Goal: Information Seeking & Learning: Learn about a topic

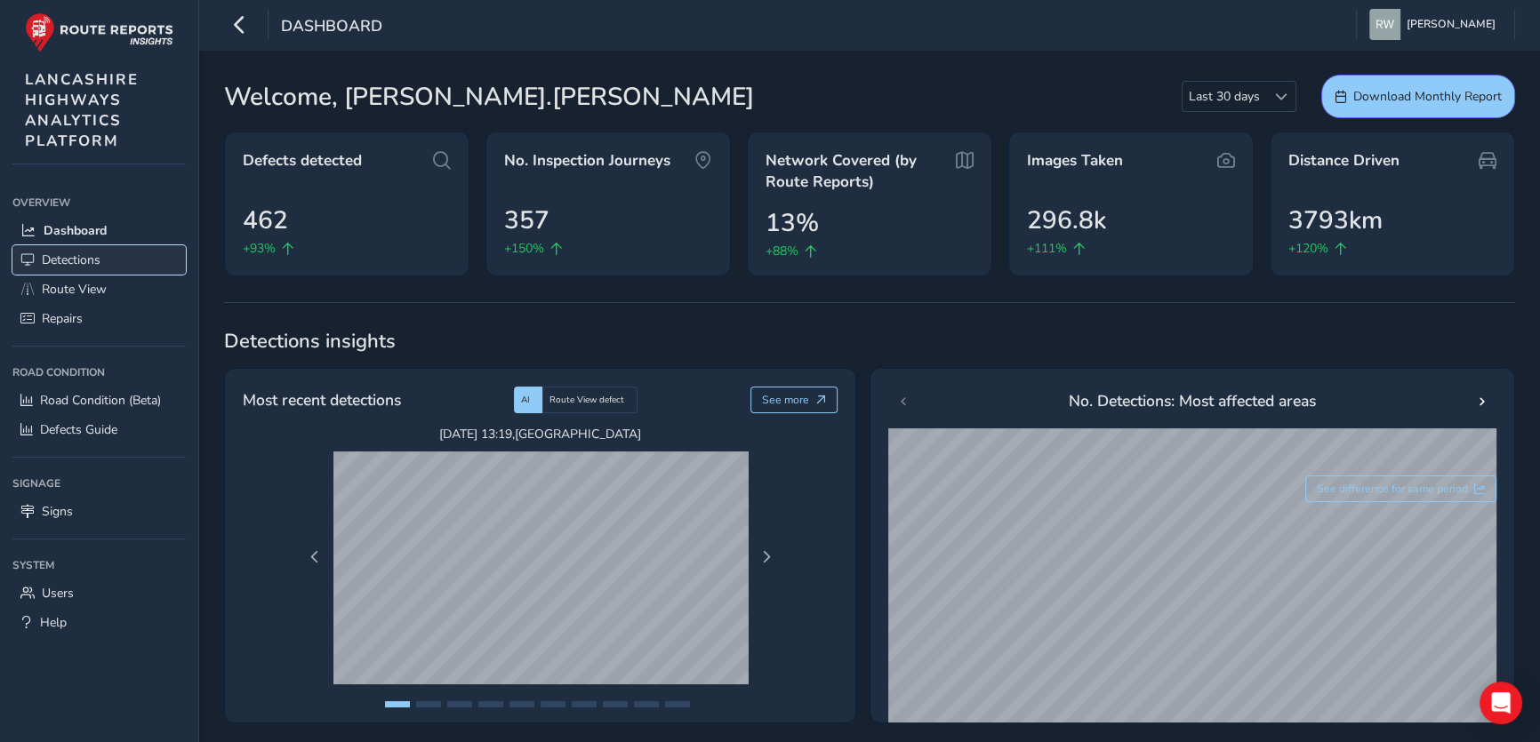
click at [75, 260] on span "Detections" at bounding box center [71, 260] width 59 height 17
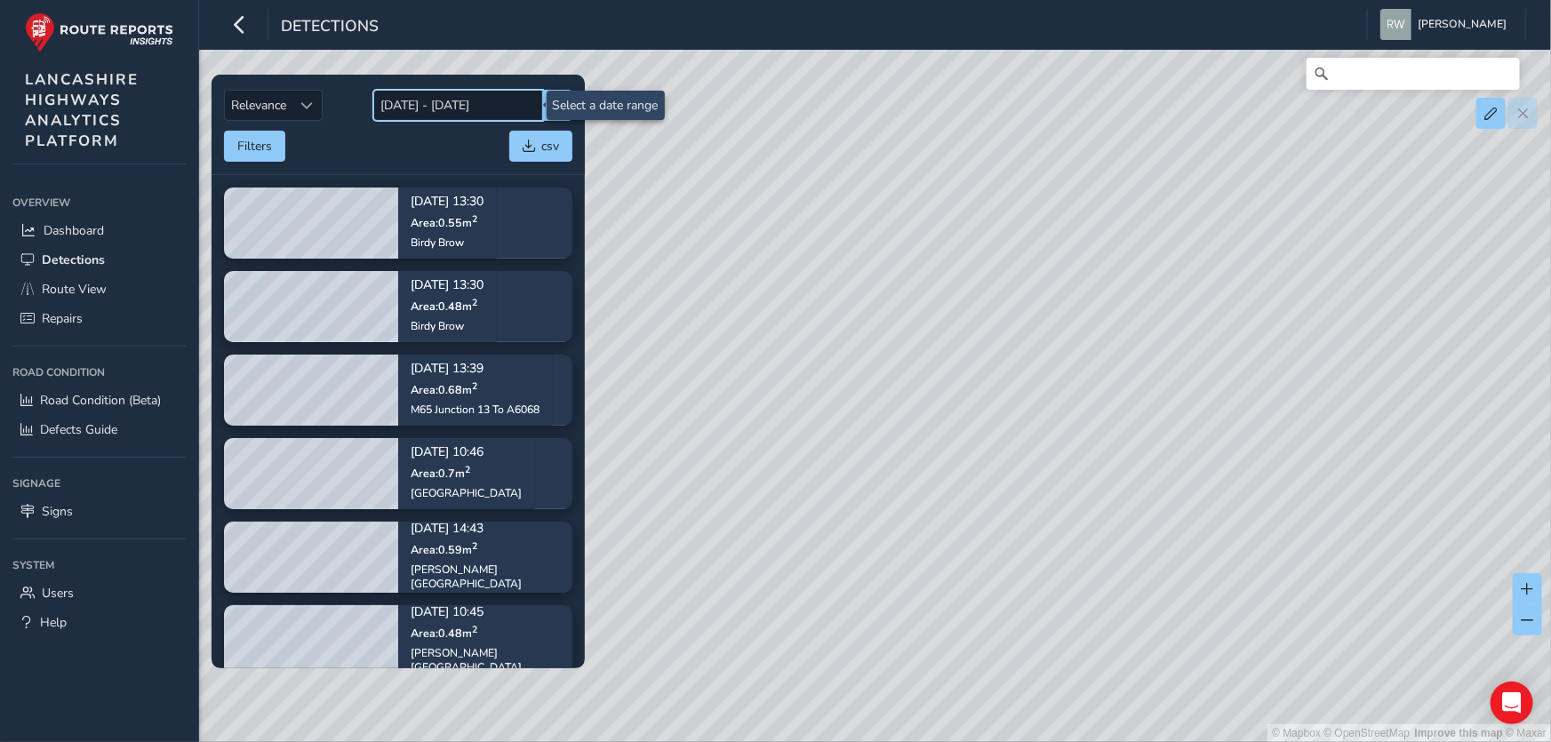
click at [471, 102] on input "[DATE] - [DATE]" at bounding box center [458, 105] width 170 height 31
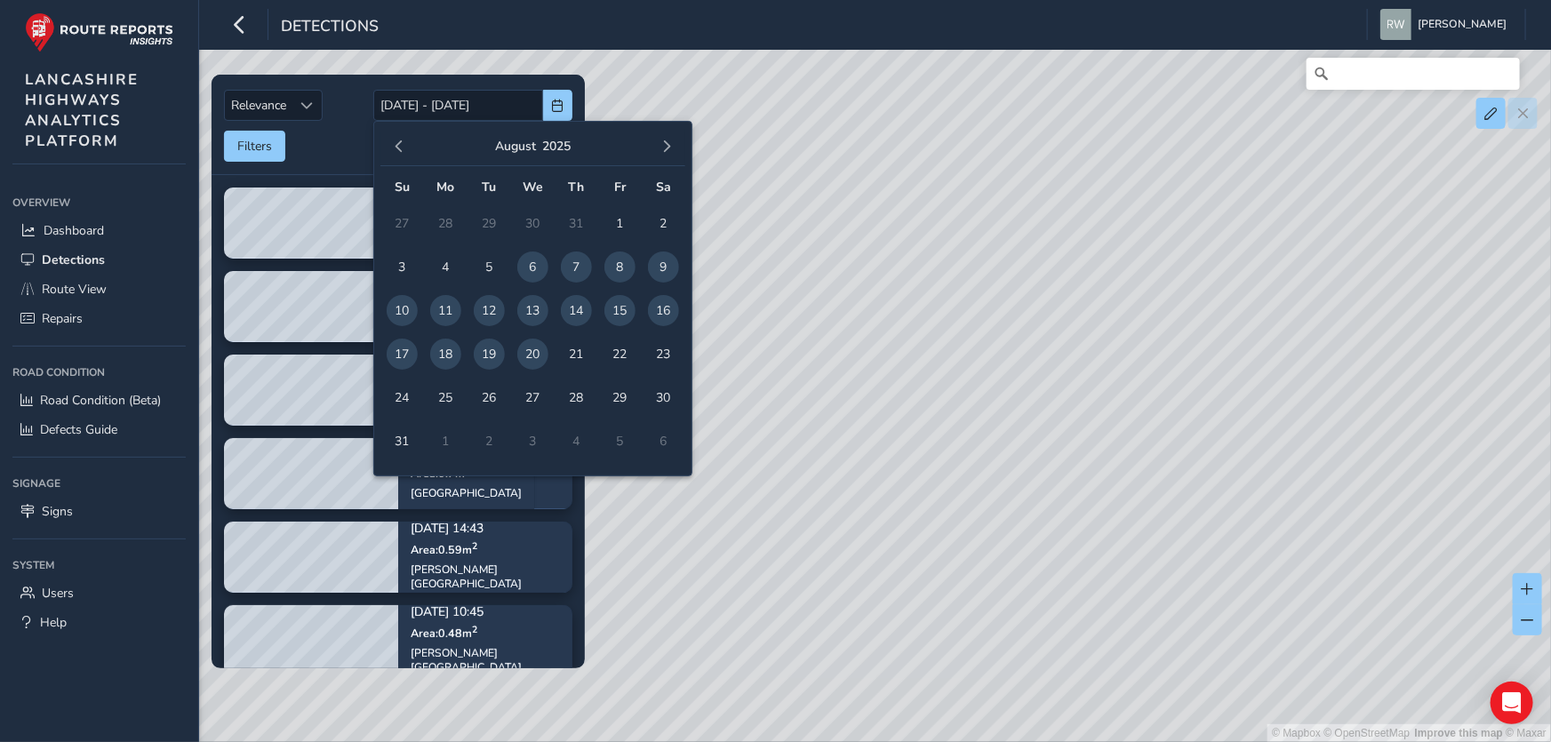
click at [489, 348] on span "19" at bounding box center [489, 354] width 31 height 31
type input "[DATE]"
click at [489, 348] on span "19" at bounding box center [489, 354] width 31 height 31
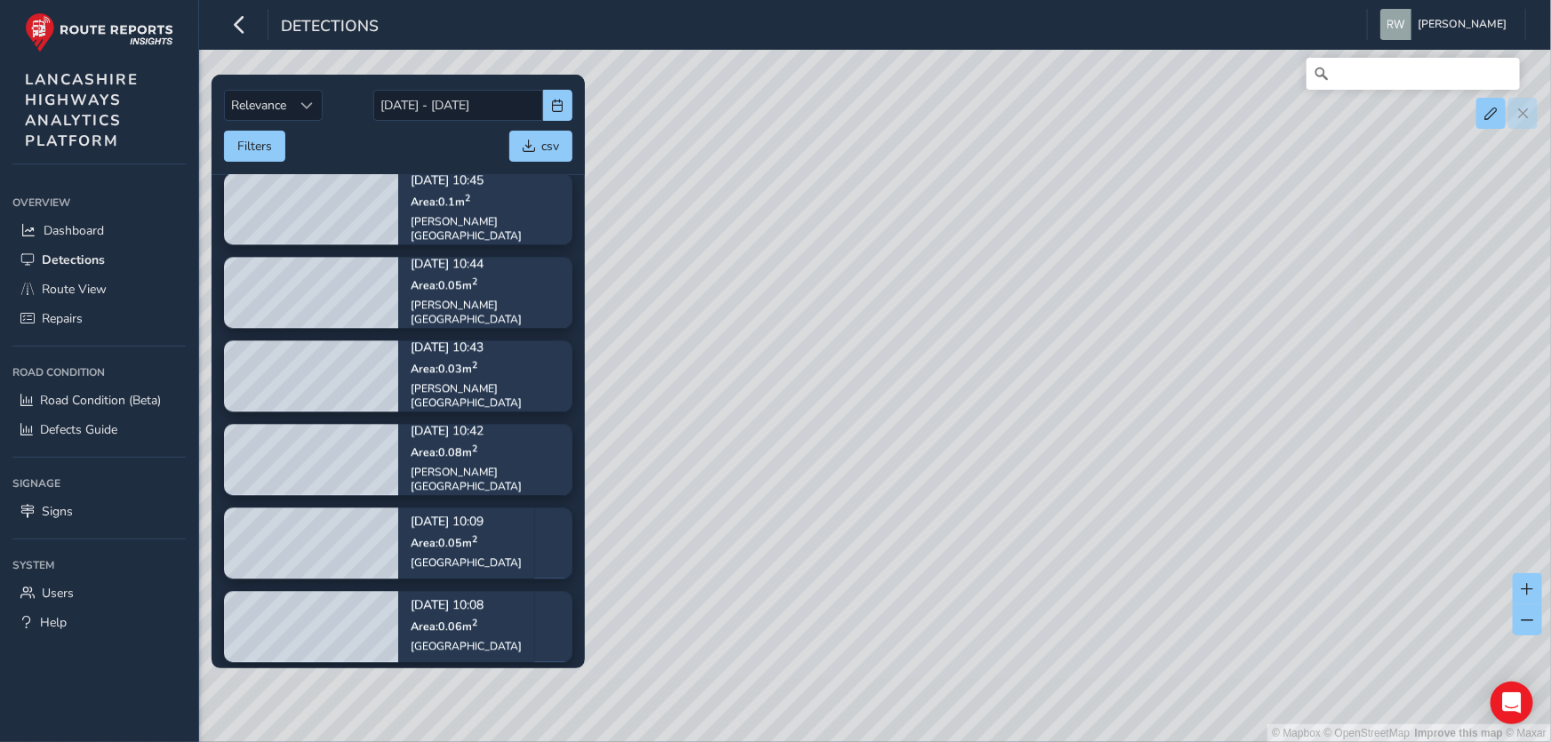
scroll to position [2203, 0]
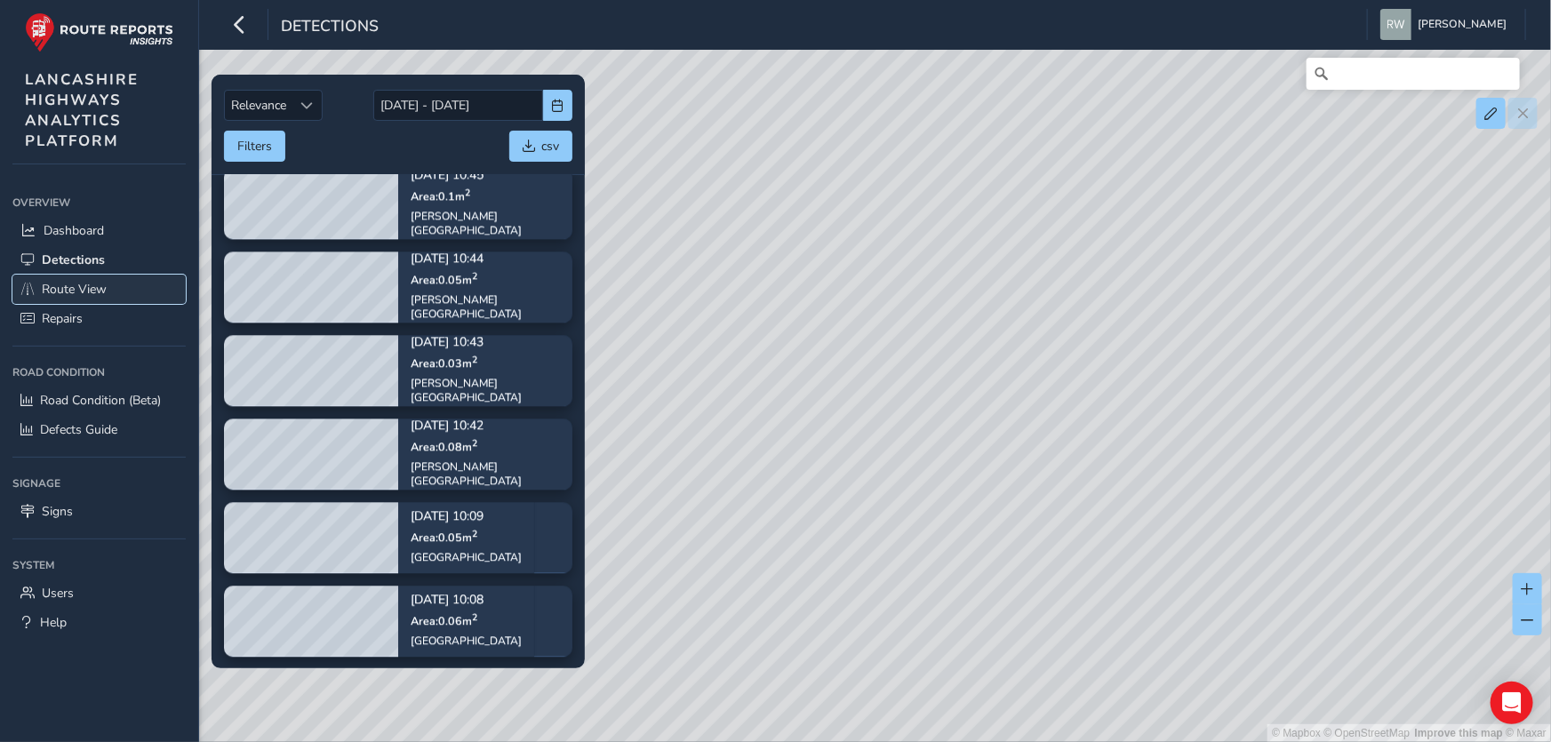
click at [62, 284] on span "Route View" at bounding box center [74, 289] width 65 height 17
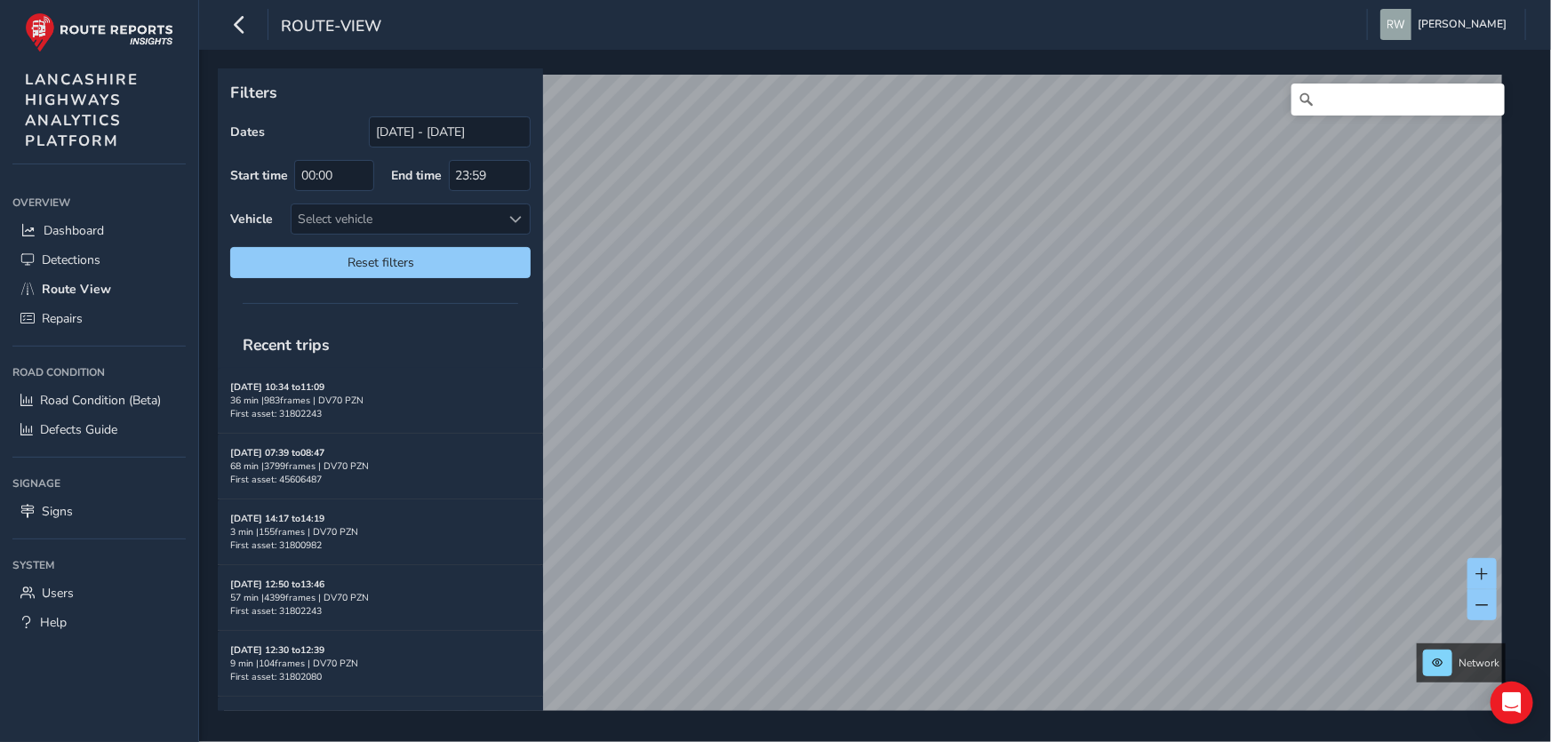
click at [490, 113] on div "Filters Dates [DATE] - [DATE] Start time 00:00 End time 23:59 Vehicle Select ve…" at bounding box center [380, 179] width 325 height 222
click at [493, 127] on input "[DATE] - [DATE]" at bounding box center [450, 131] width 162 height 31
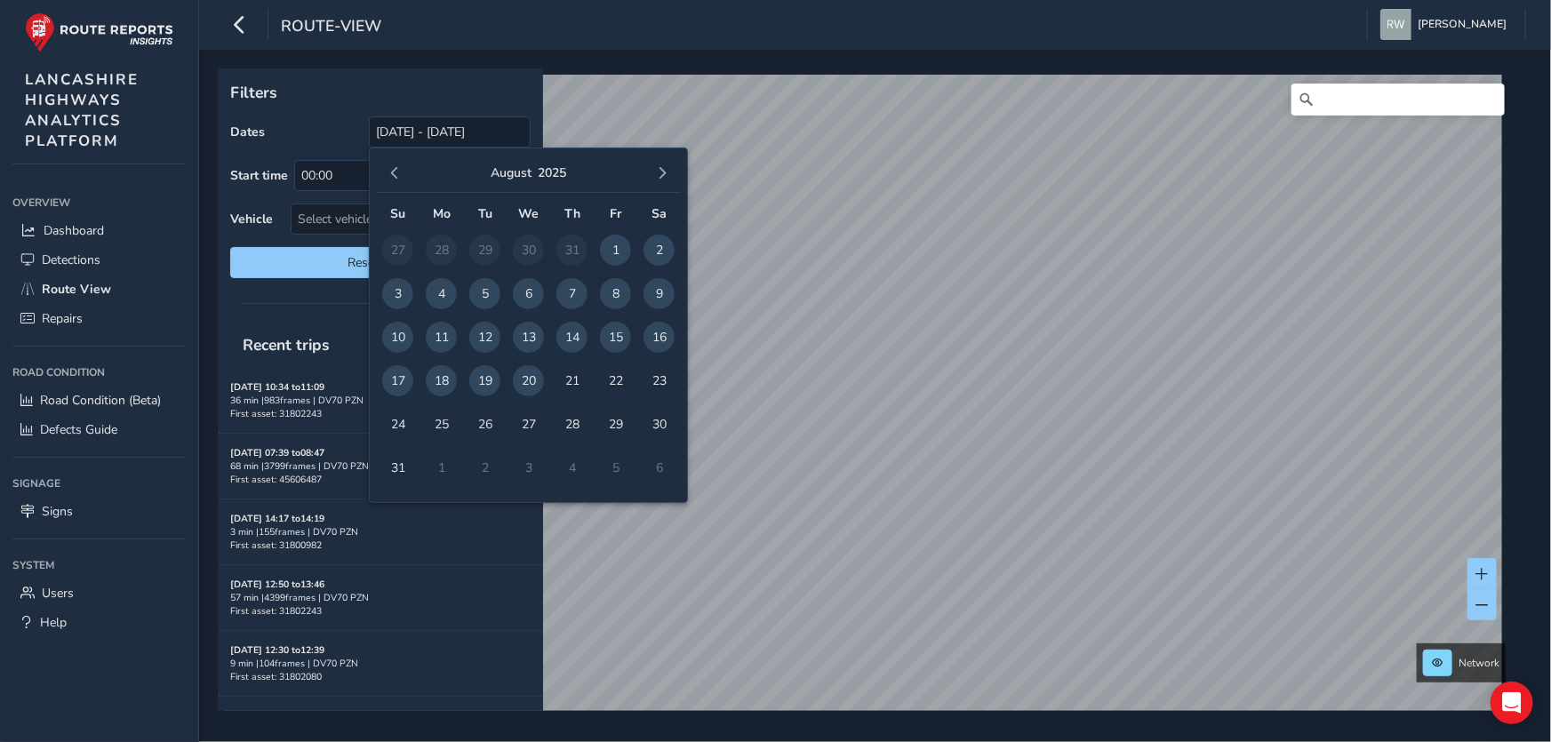
click at [485, 383] on span "19" at bounding box center [484, 380] width 31 height 31
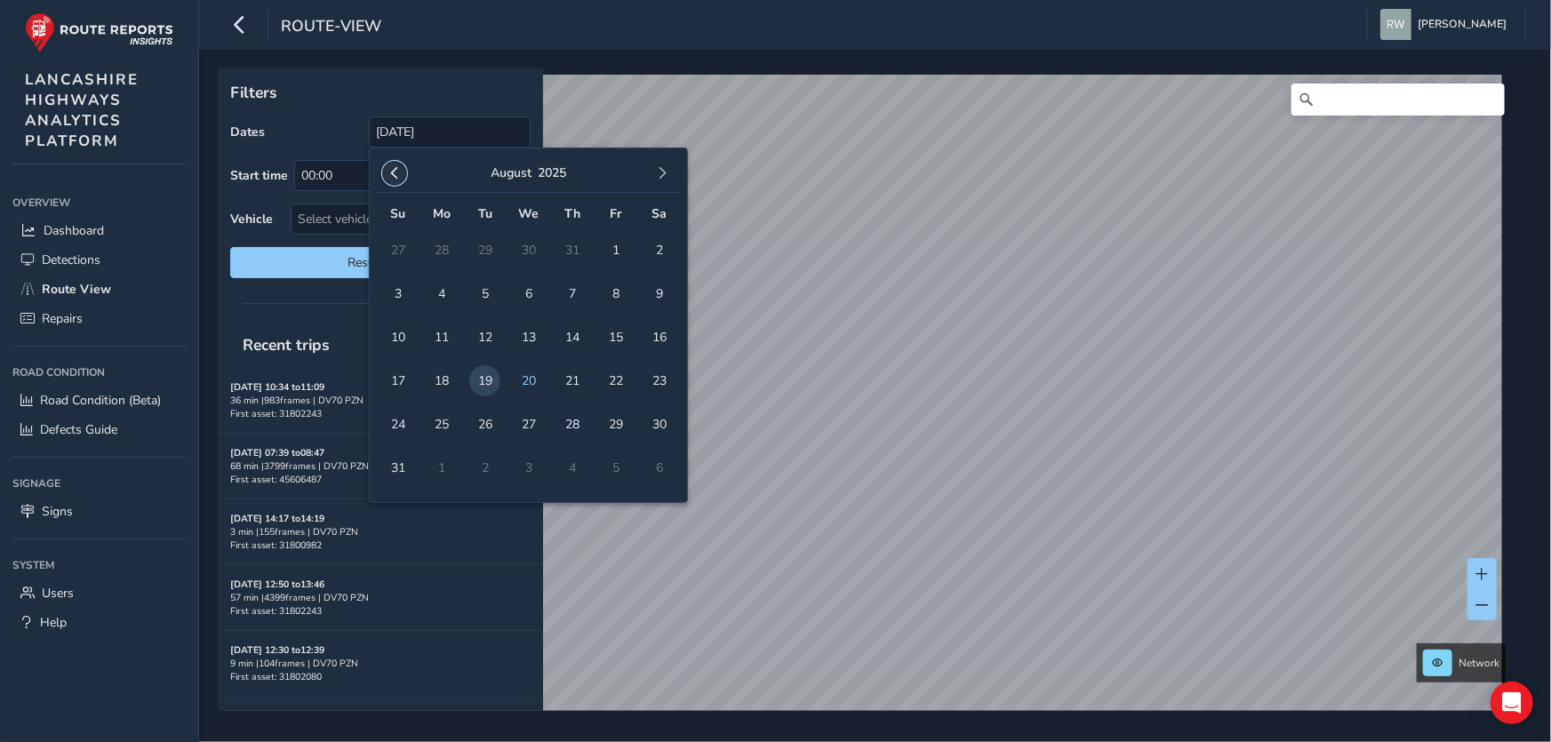
click at [395, 170] on span "button" at bounding box center [394, 173] width 12 height 12
click at [398, 249] on span "1" at bounding box center [397, 250] width 31 height 31
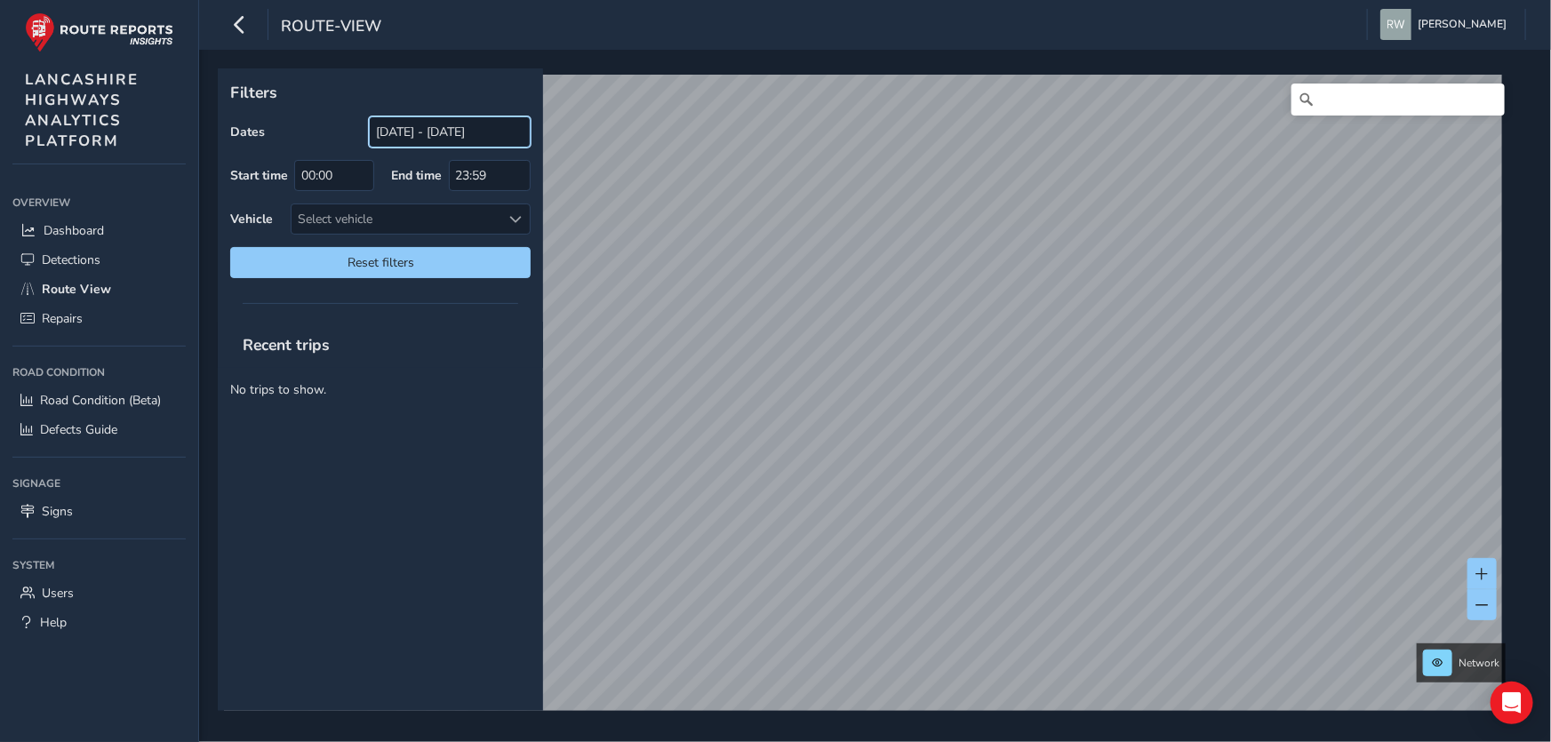
click at [498, 128] on input "[DATE] - [DATE]" at bounding box center [450, 131] width 162 height 31
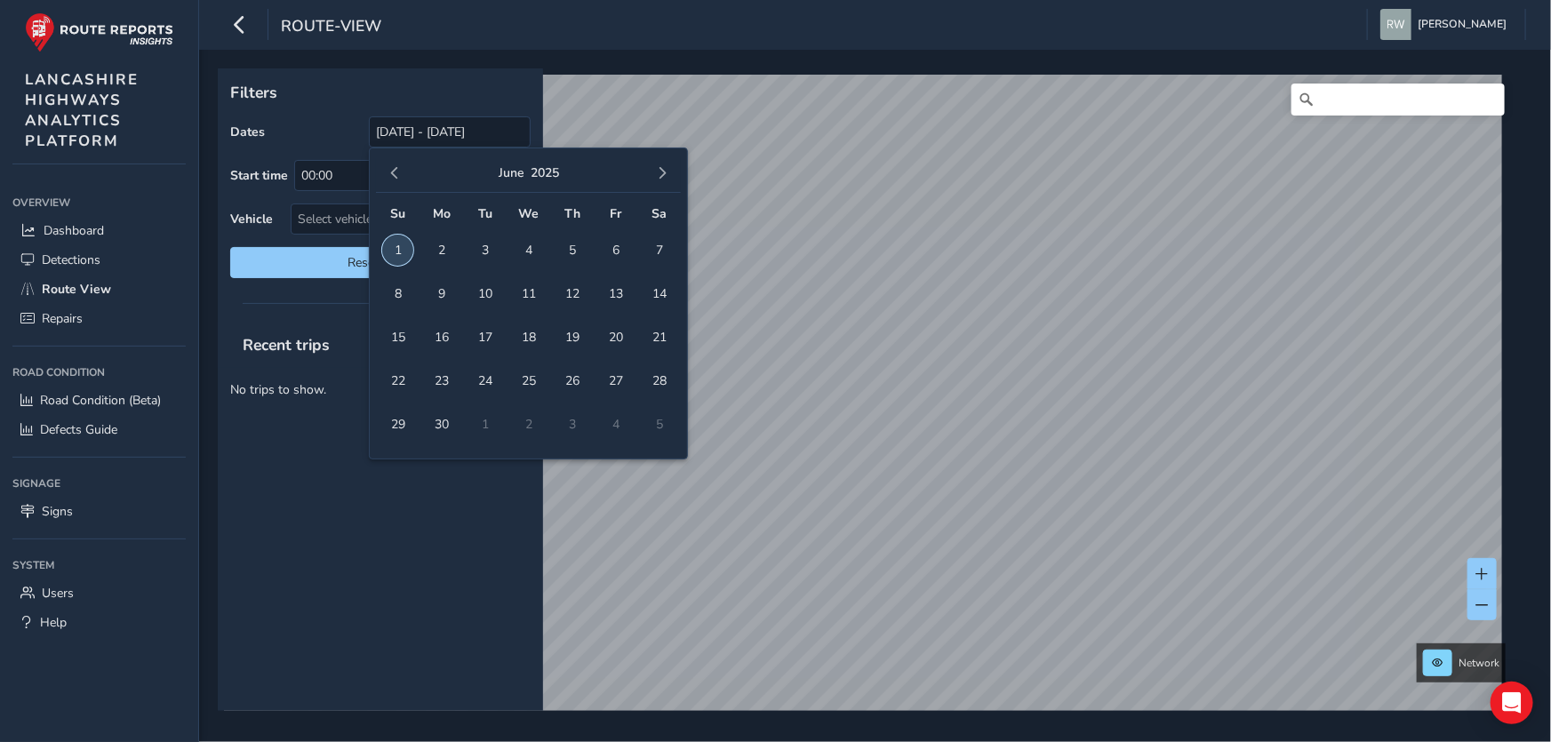
click at [401, 248] on span "1" at bounding box center [397, 250] width 31 height 31
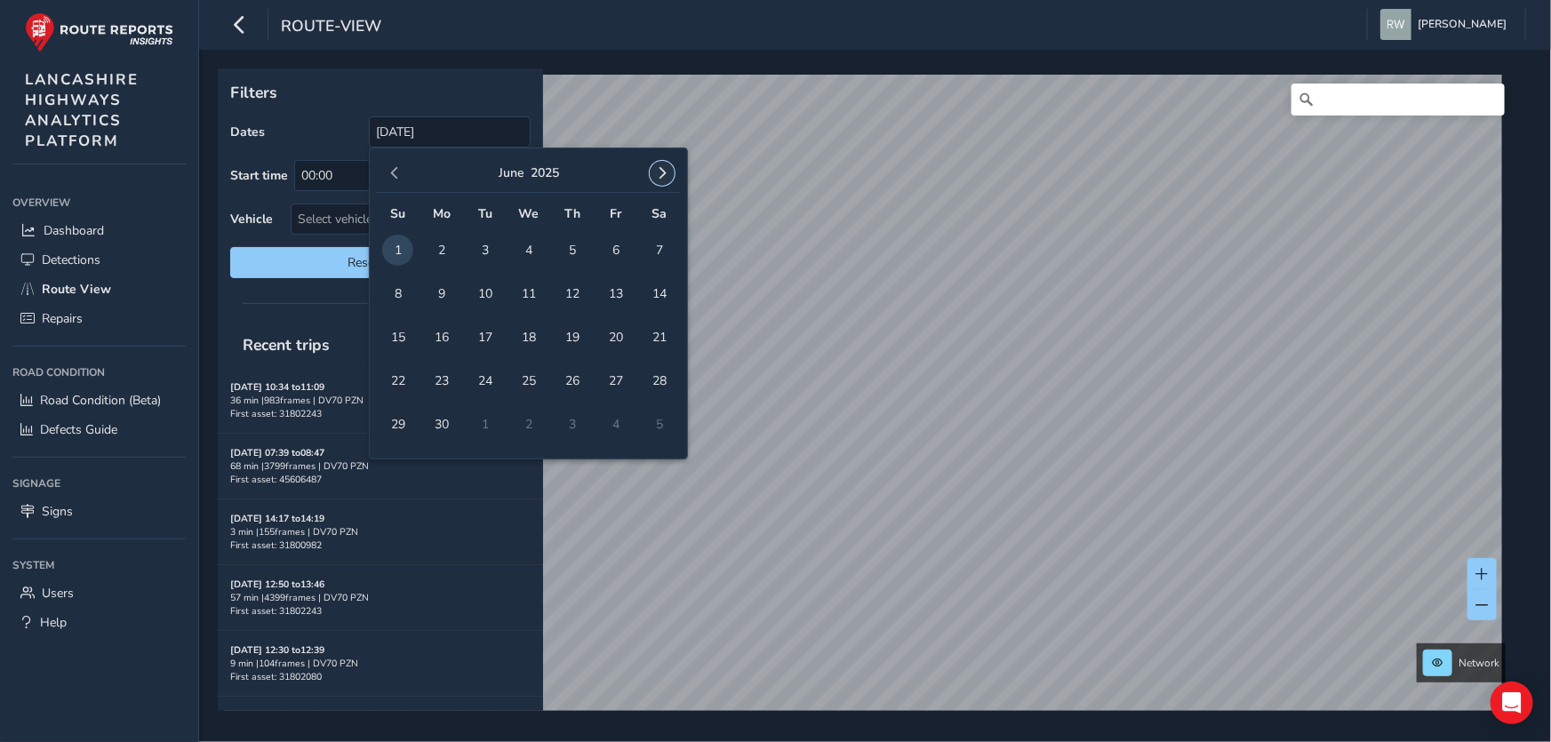
click at [662, 167] on span "button" at bounding box center [662, 173] width 12 height 12
click at [393, 169] on span "button" at bounding box center [394, 173] width 12 height 12
click at [525, 375] on span "20" at bounding box center [528, 380] width 31 height 31
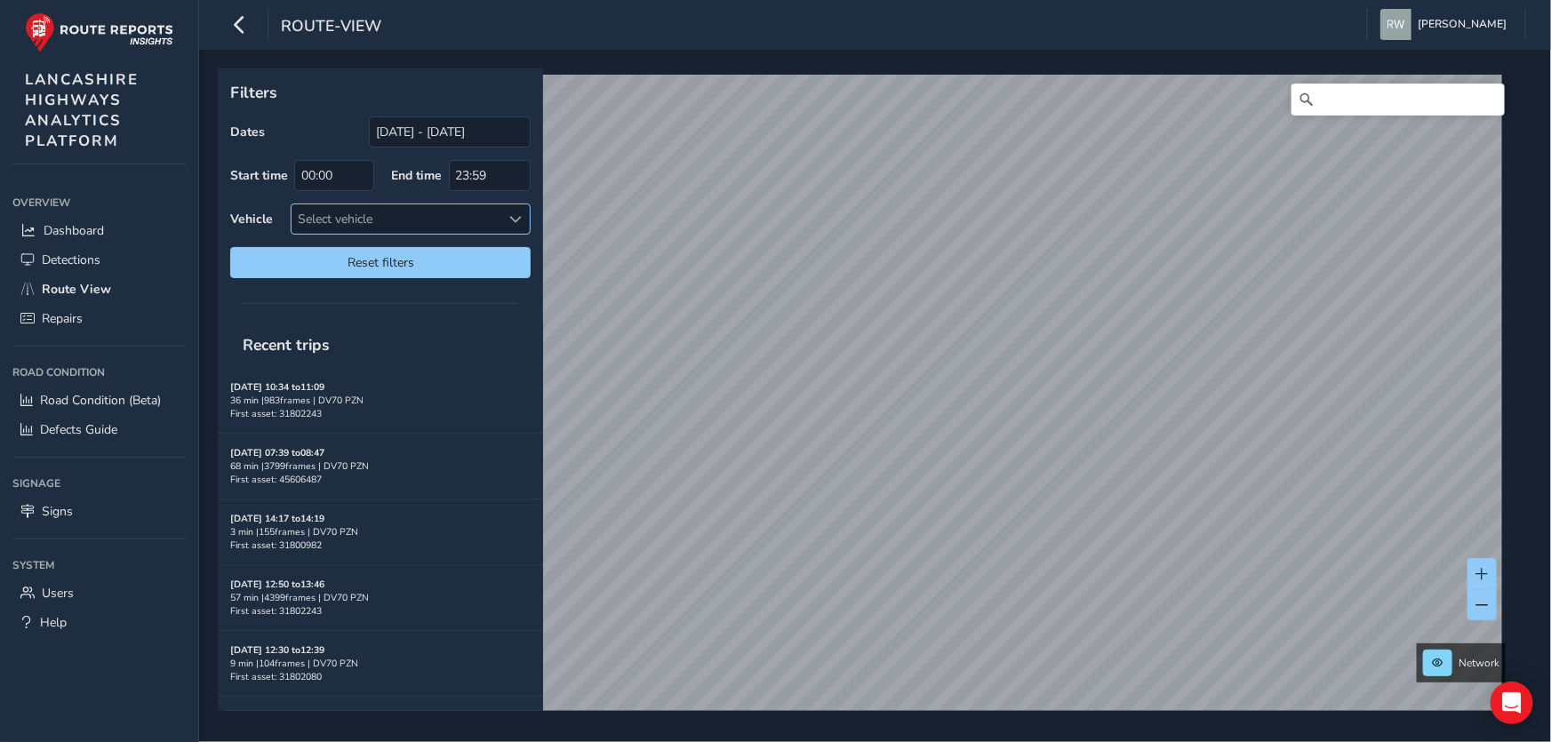
click at [521, 213] on span at bounding box center [515, 219] width 12 height 12
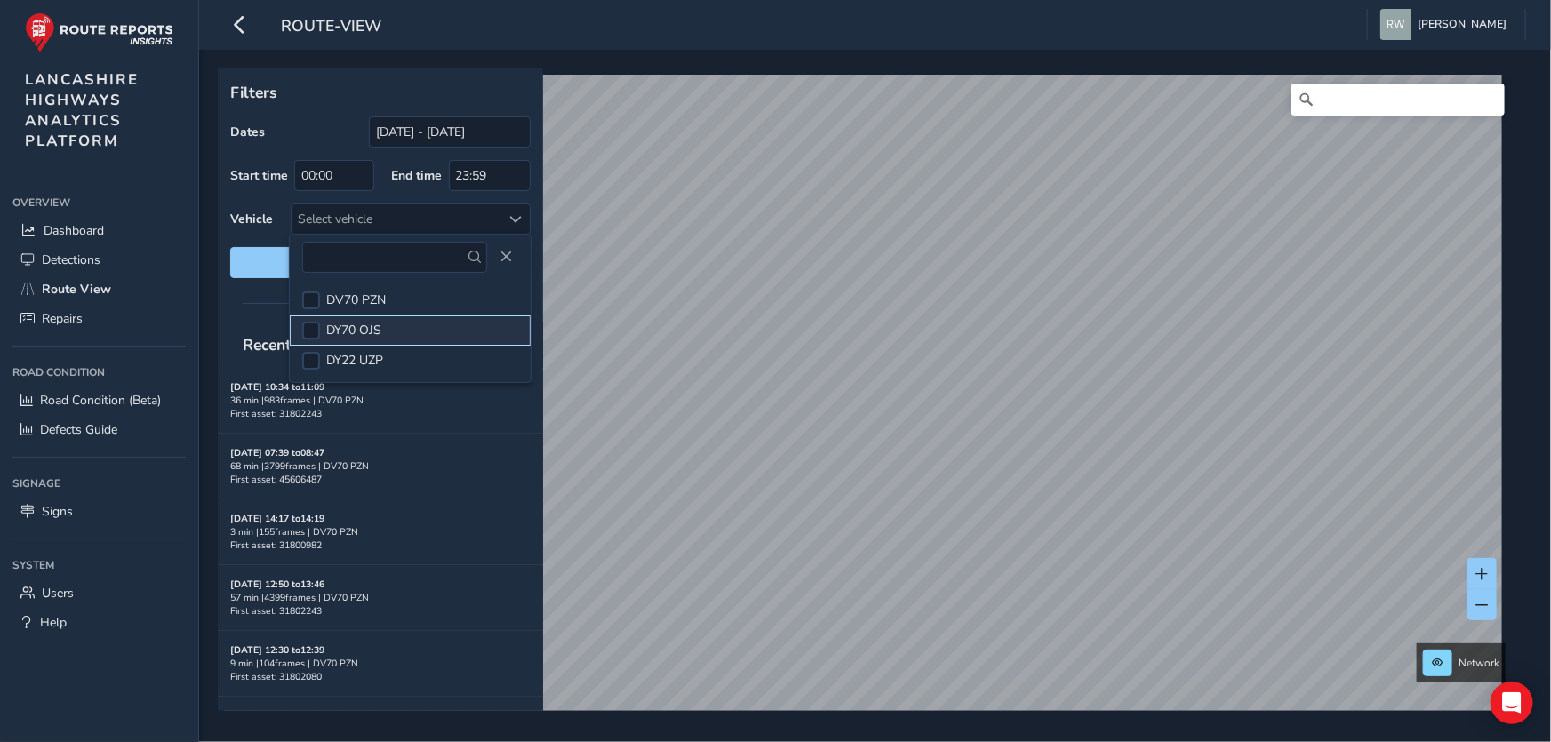
click at [361, 326] on span "DY70 OJS" at bounding box center [353, 330] width 55 height 17
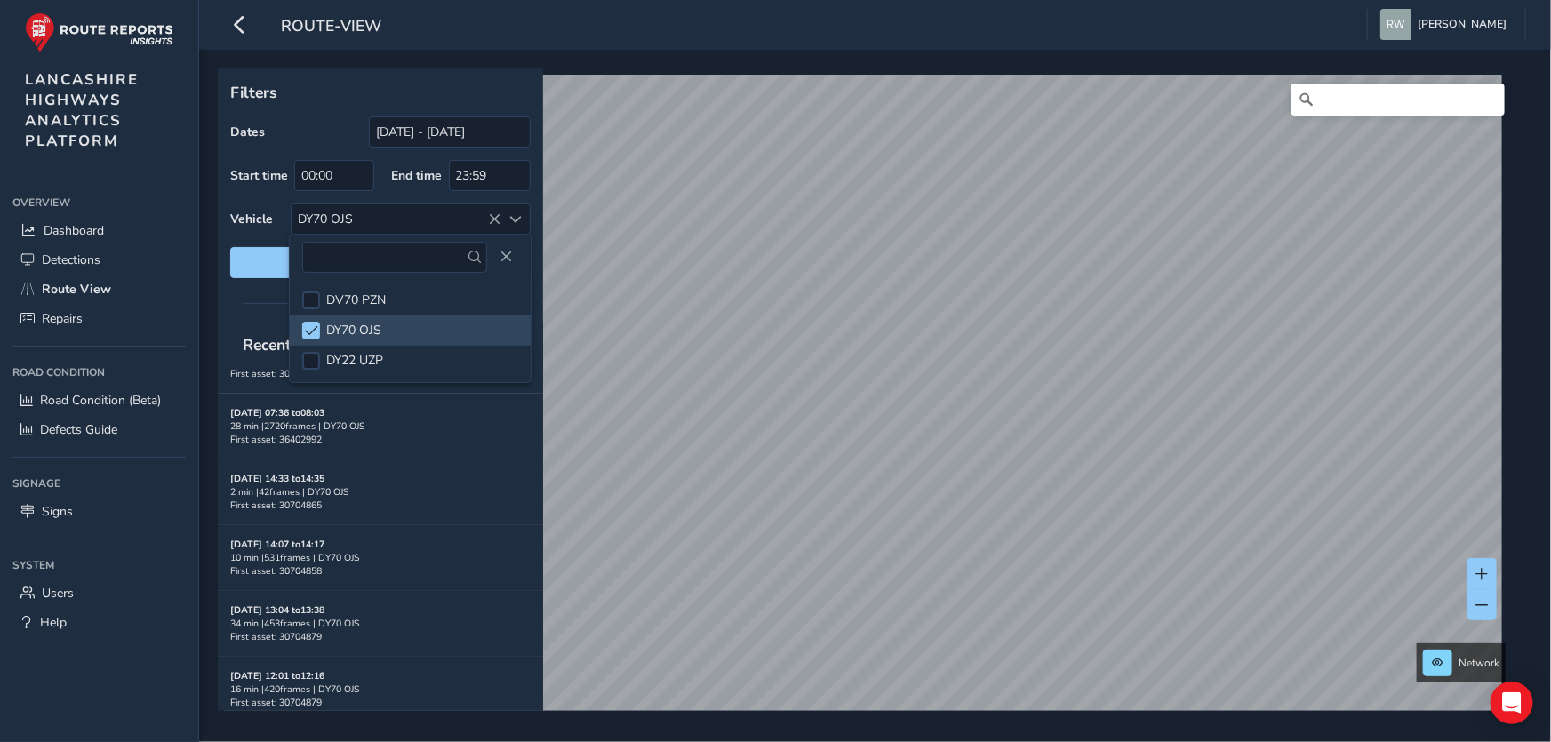
scroll to position [42, 0]
click at [313, 301] on div at bounding box center [311, 301] width 18 height 18
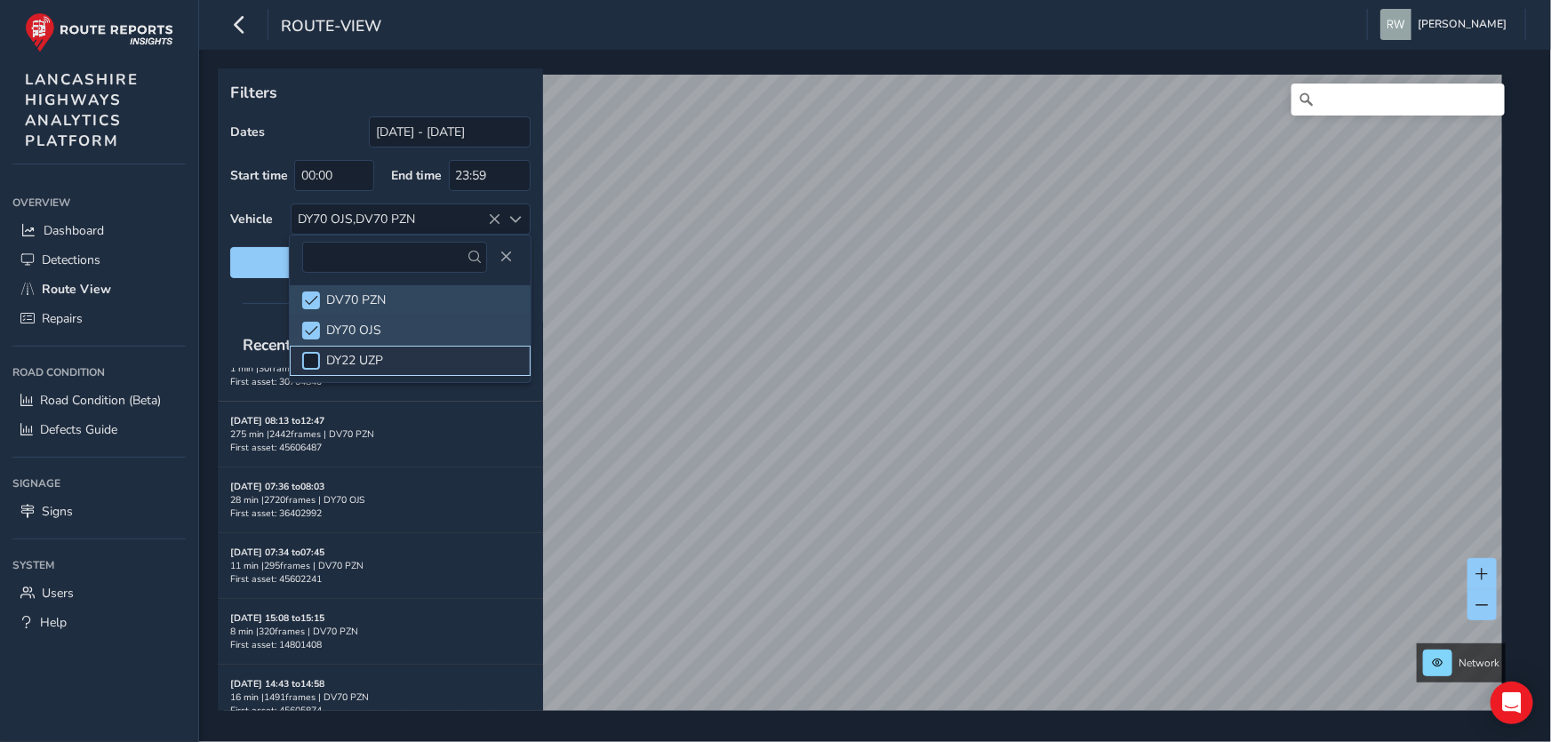
click at [316, 356] on div at bounding box center [311, 361] width 18 height 18
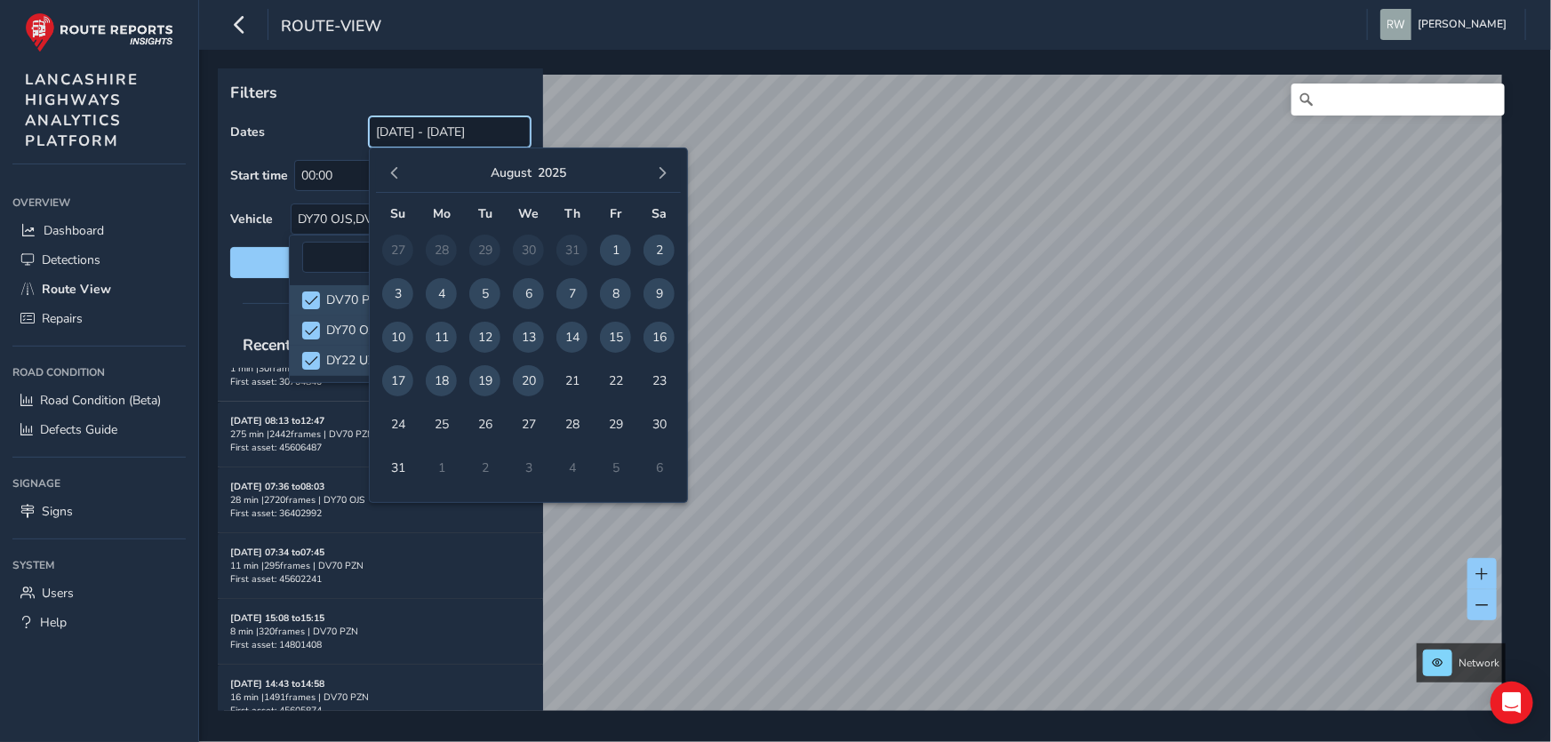
click at [421, 135] on input "[DATE] - [DATE]" at bounding box center [450, 131] width 162 height 31
click at [391, 171] on span "button" at bounding box center [394, 173] width 12 height 12
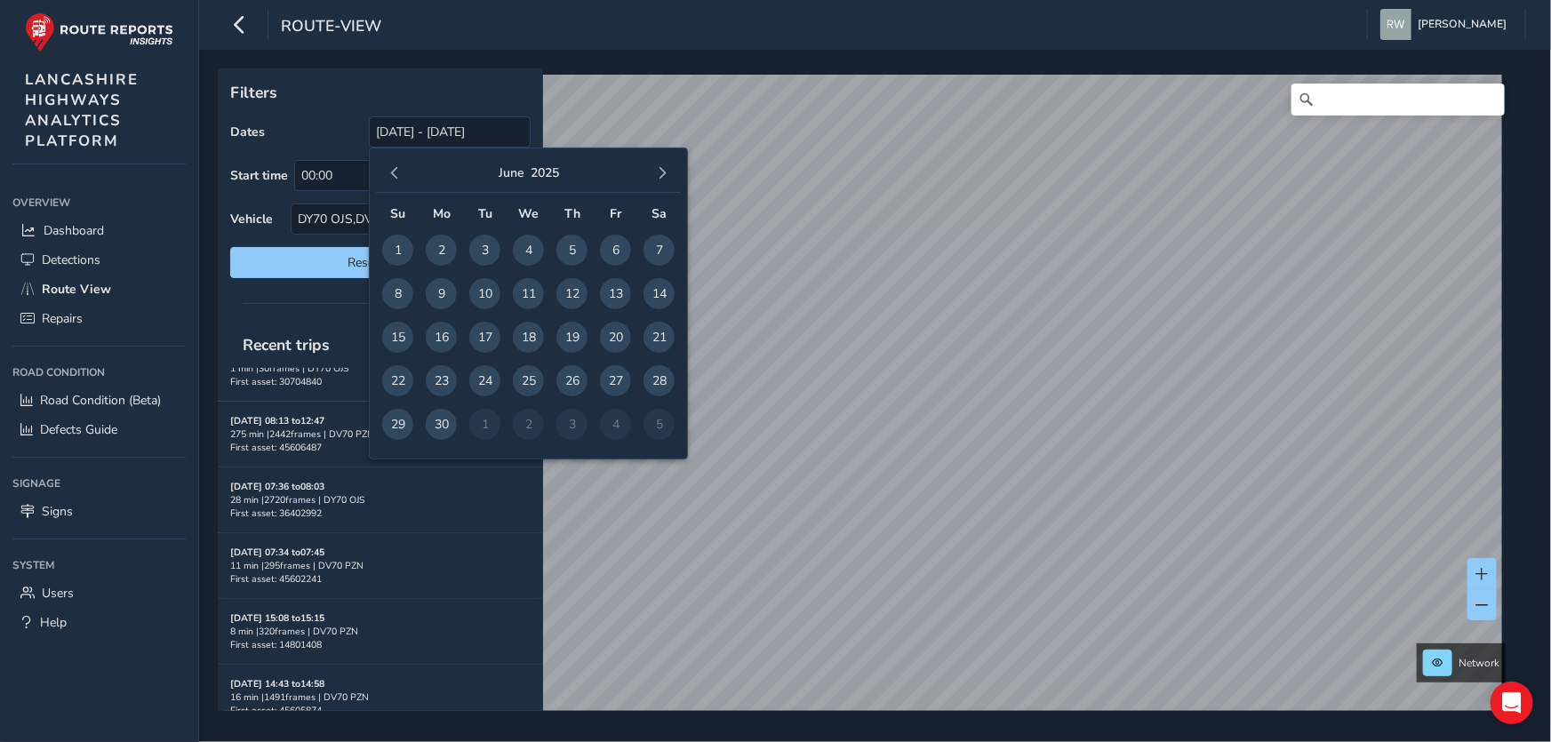
click at [391, 171] on span "button" at bounding box center [394, 173] width 12 height 12
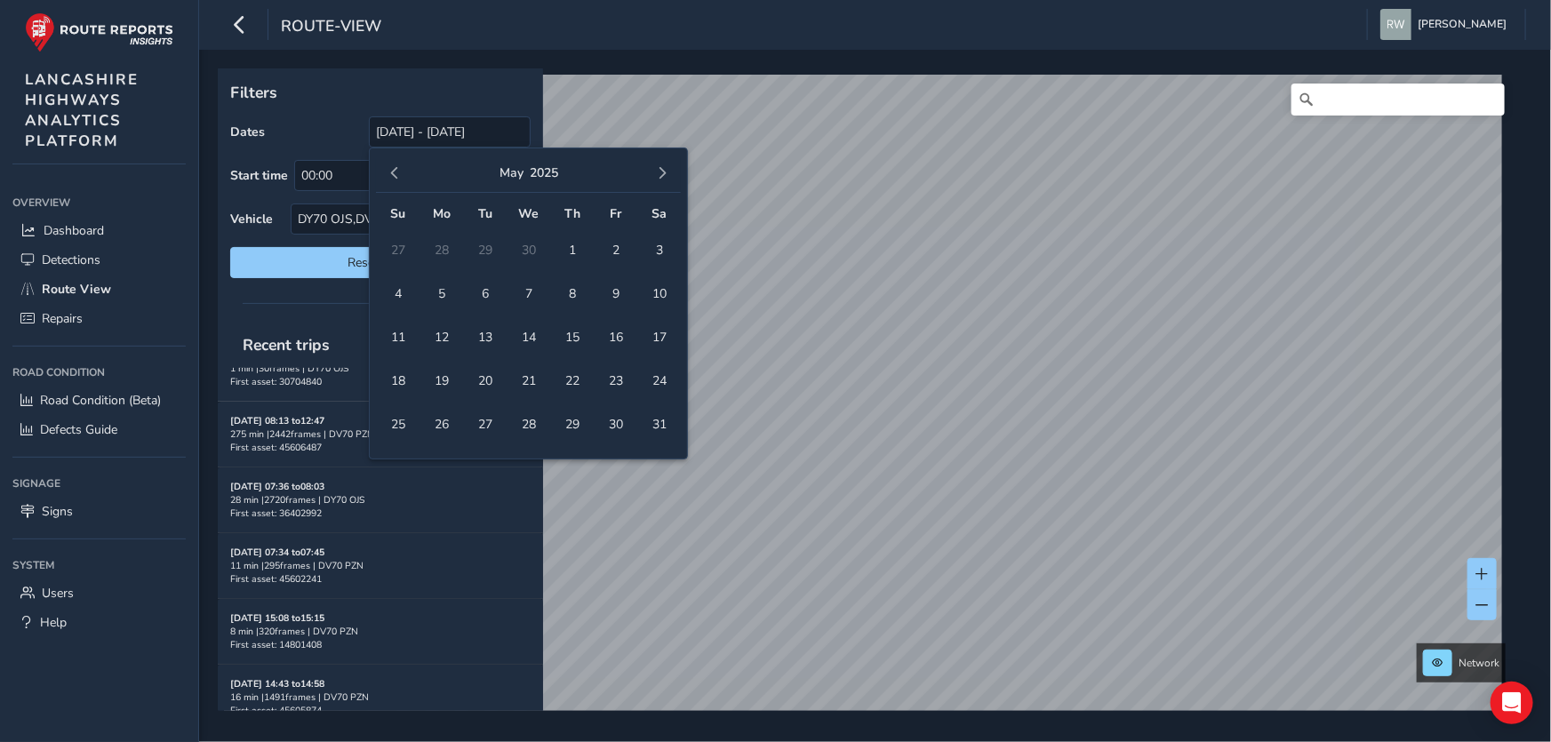
click at [391, 171] on span "button" at bounding box center [394, 173] width 12 height 12
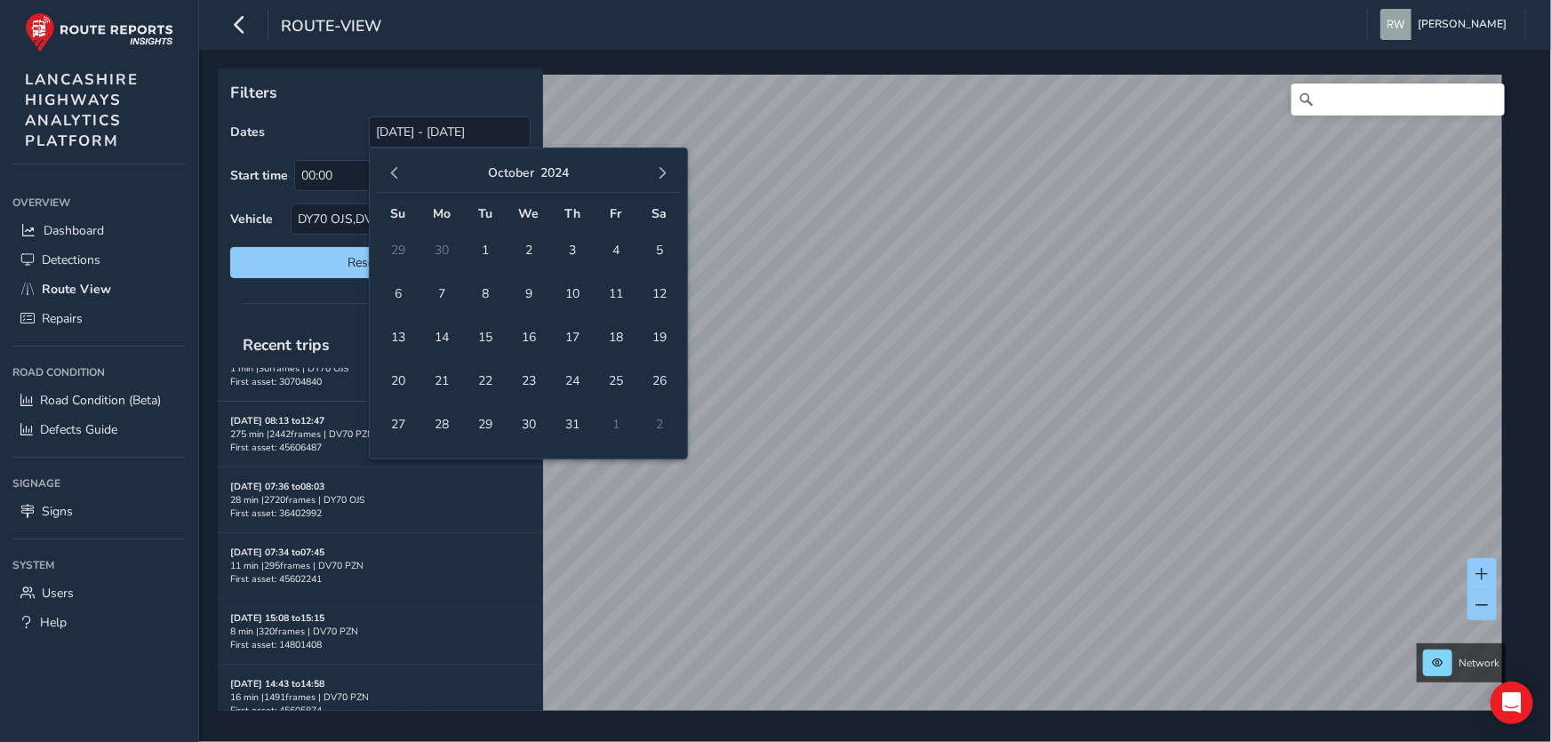
click at [391, 171] on span "button" at bounding box center [394, 173] width 12 height 12
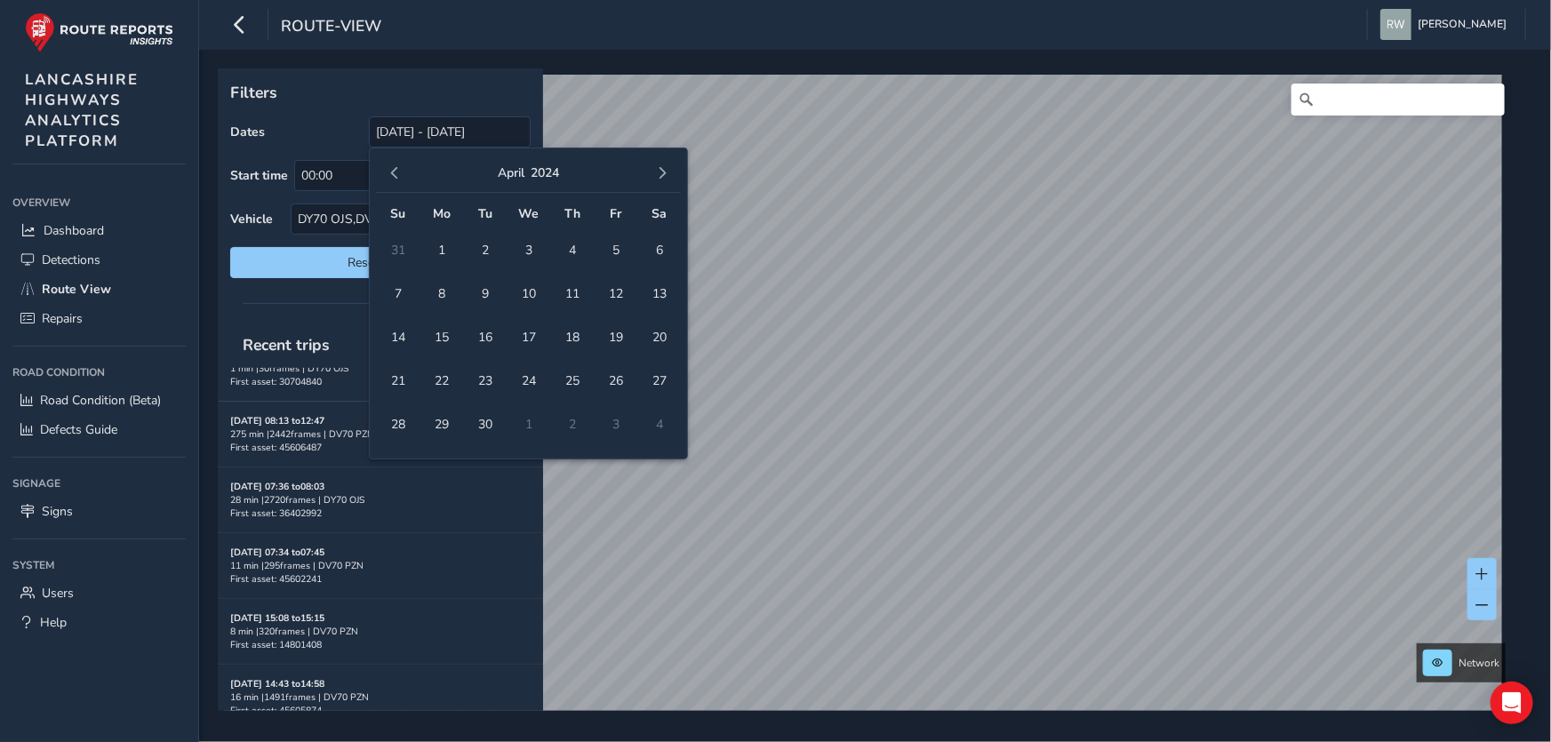
click at [391, 171] on span "button" at bounding box center [394, 173] width 12 height 12
click at [614, 247] on span "1" at bounding box center [615, 250] width 31 height 31
click at [666, 167] on span "button" at bounding box center [662, 173] width 12 height 12
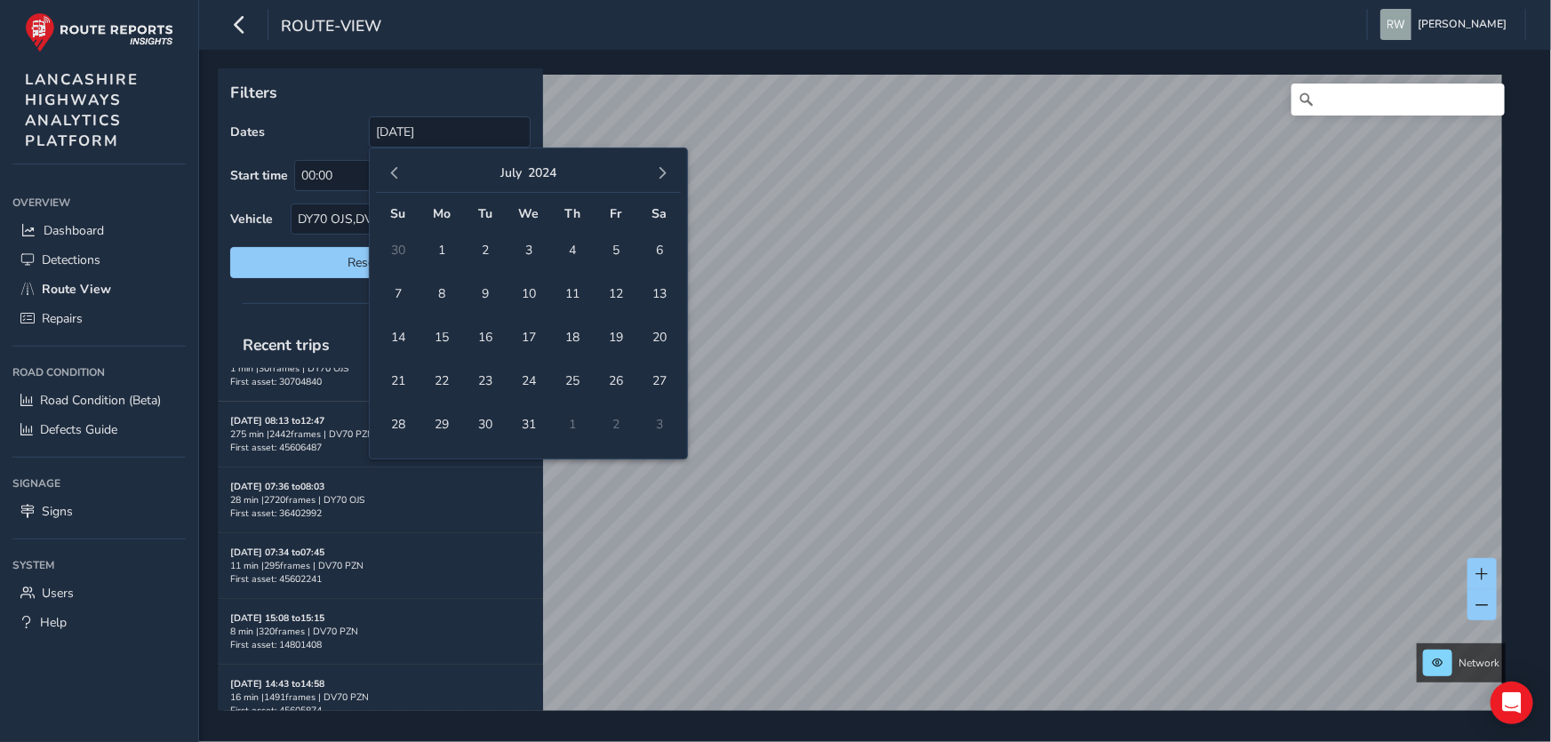
click at [666, 167] on span "button" at bounding box center [662, 173] width 12 height 12
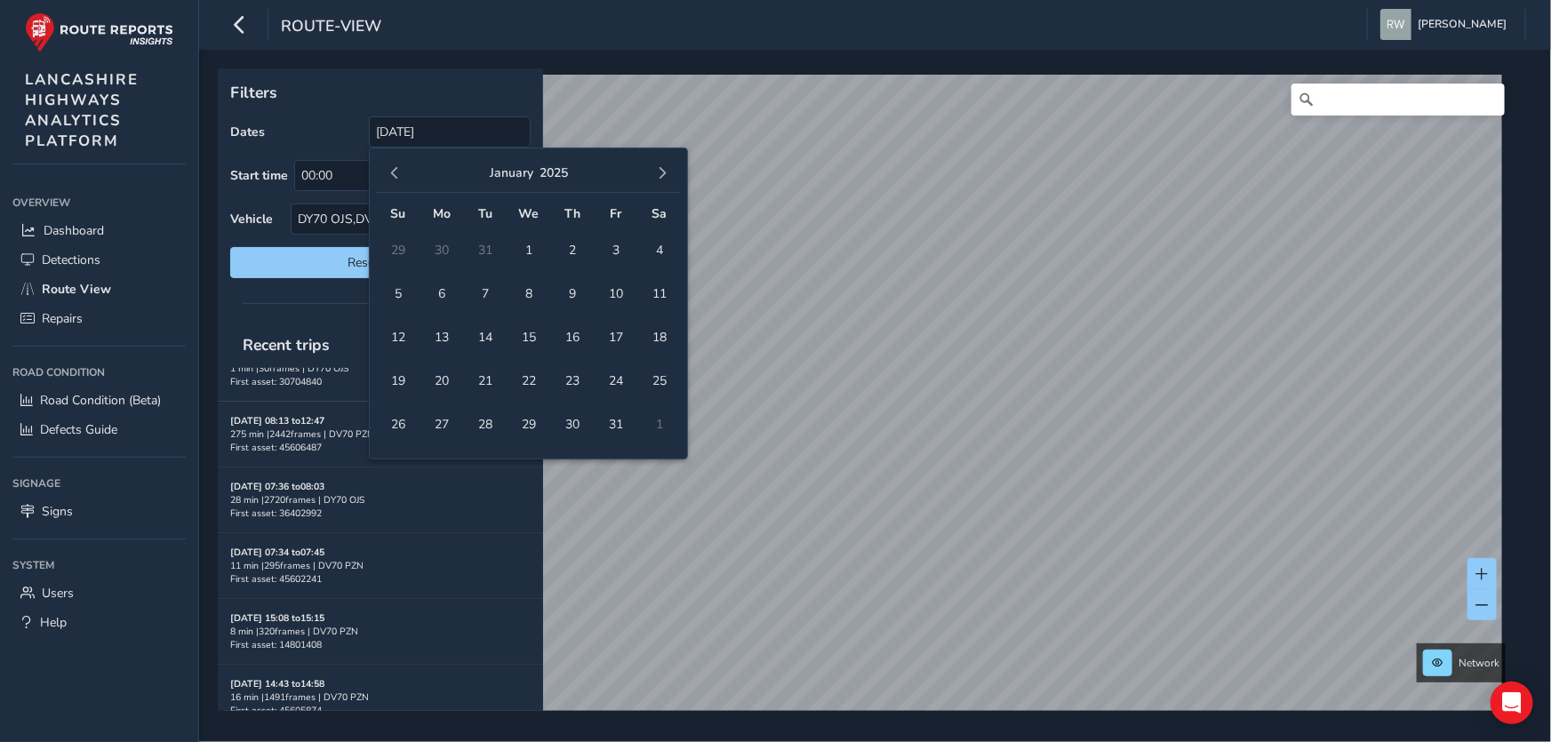
click at [666, 167] on span "button" at bounding box center [662, 173] width 12 height 12
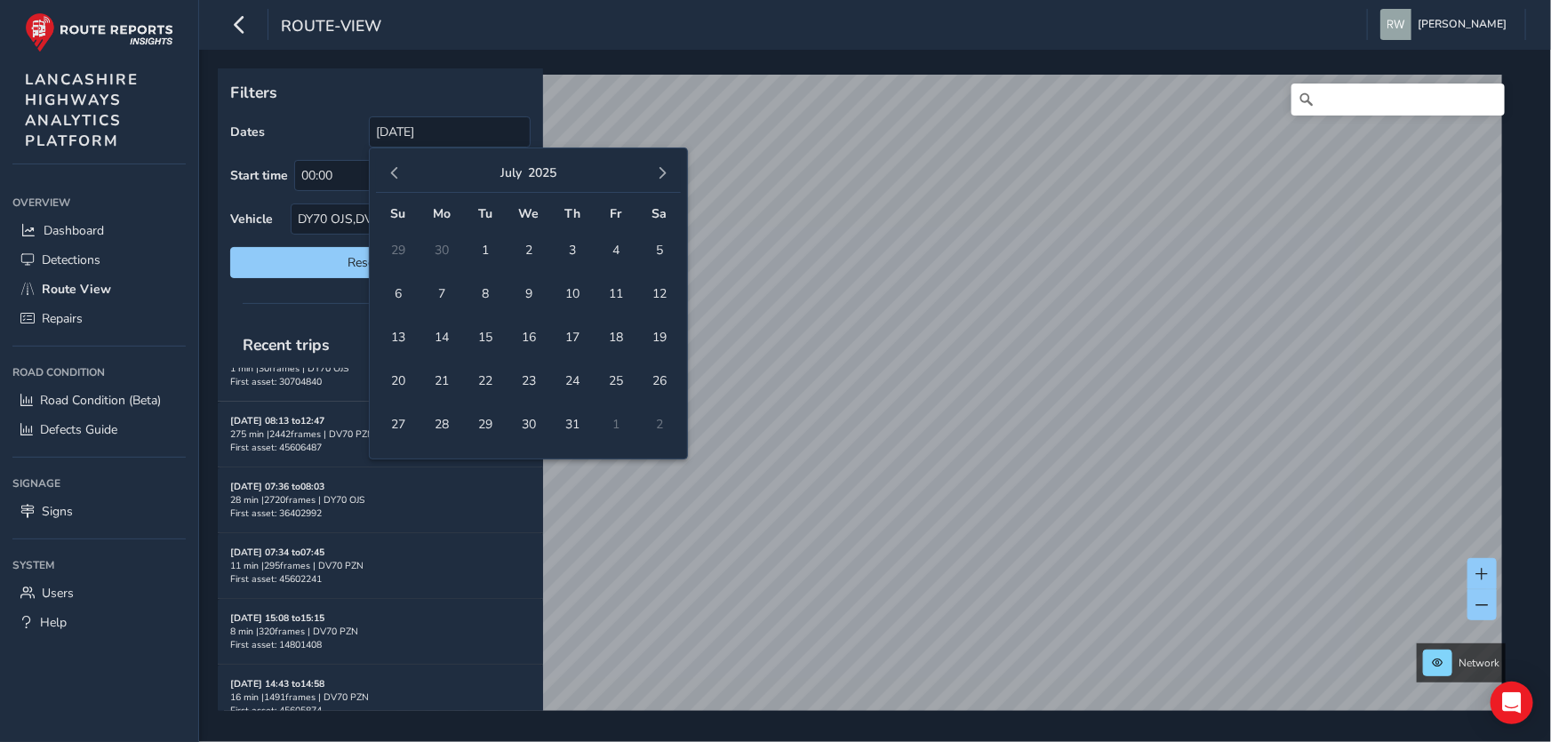
click at [666, 167] on span "button" at bounding box center [662, 173] width 12 height 12
click at [534, 377] on span "20" at bounding box center [528, 380] width 31 height 31
type input "[DATE] - [DATE]"
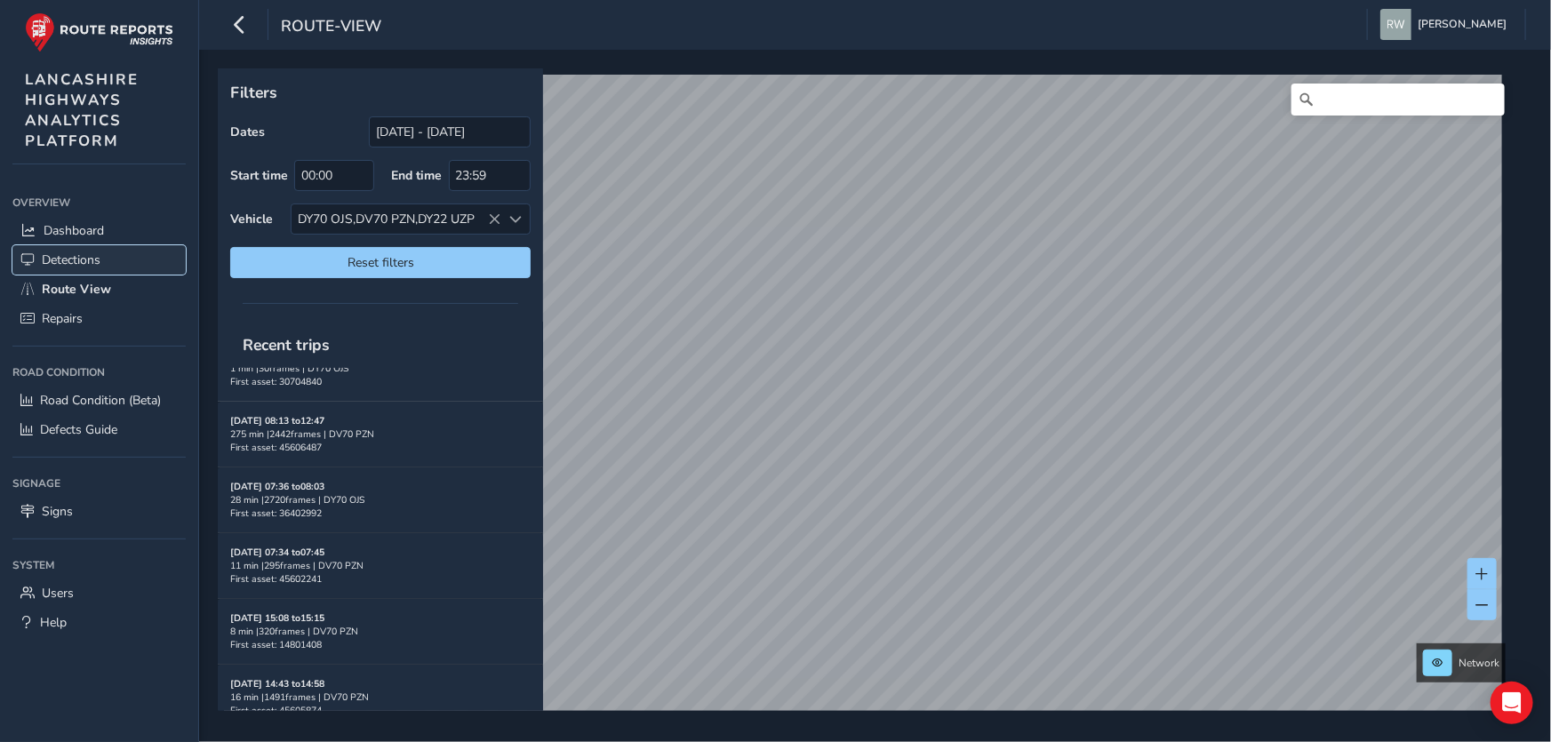
click at [86, 255] on span "Detections" at bounding box center [71, 260] width 59 height 17
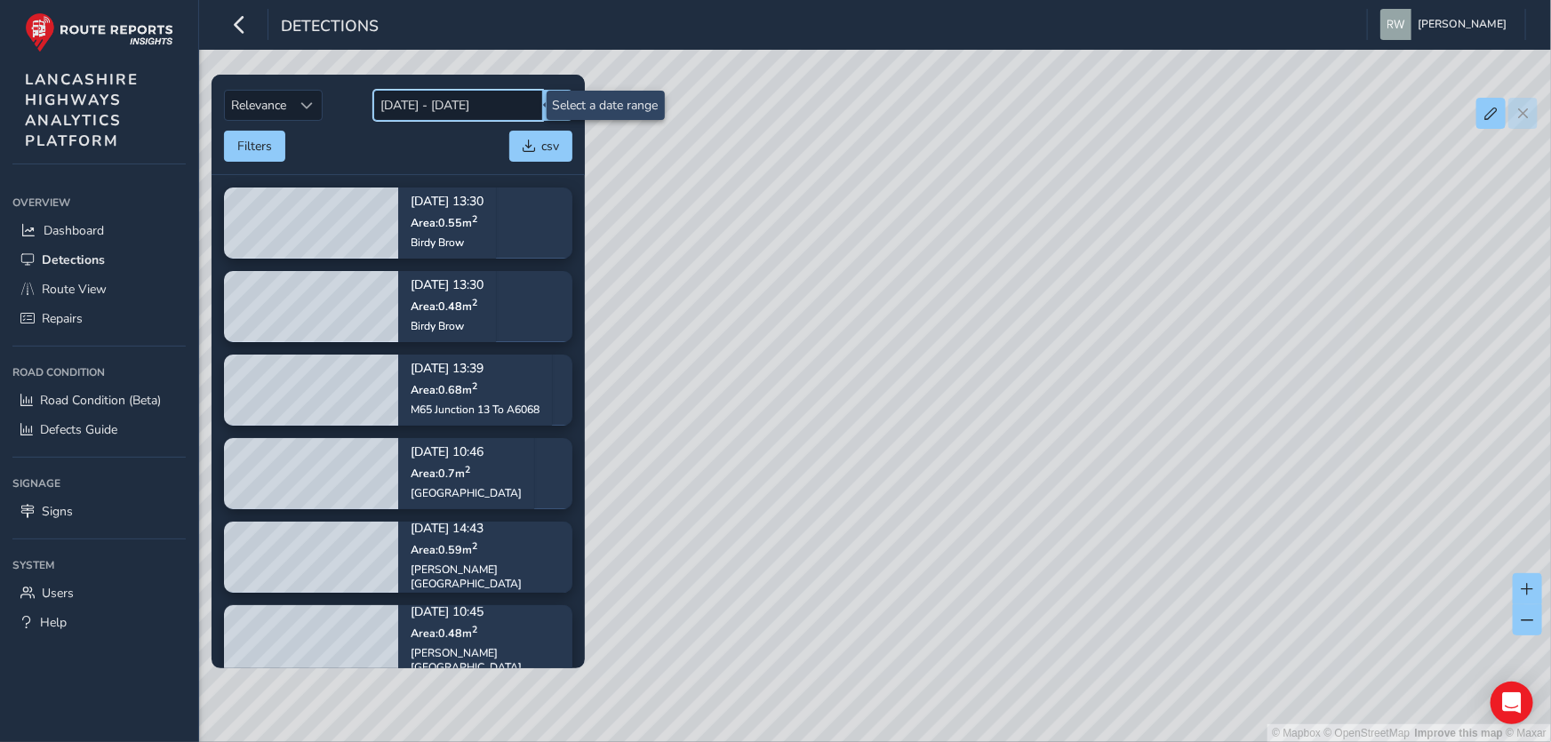
click at [502, 98] on input "[DATE] - [DATE]" at bounding box center [458, 105] width 170 height 31
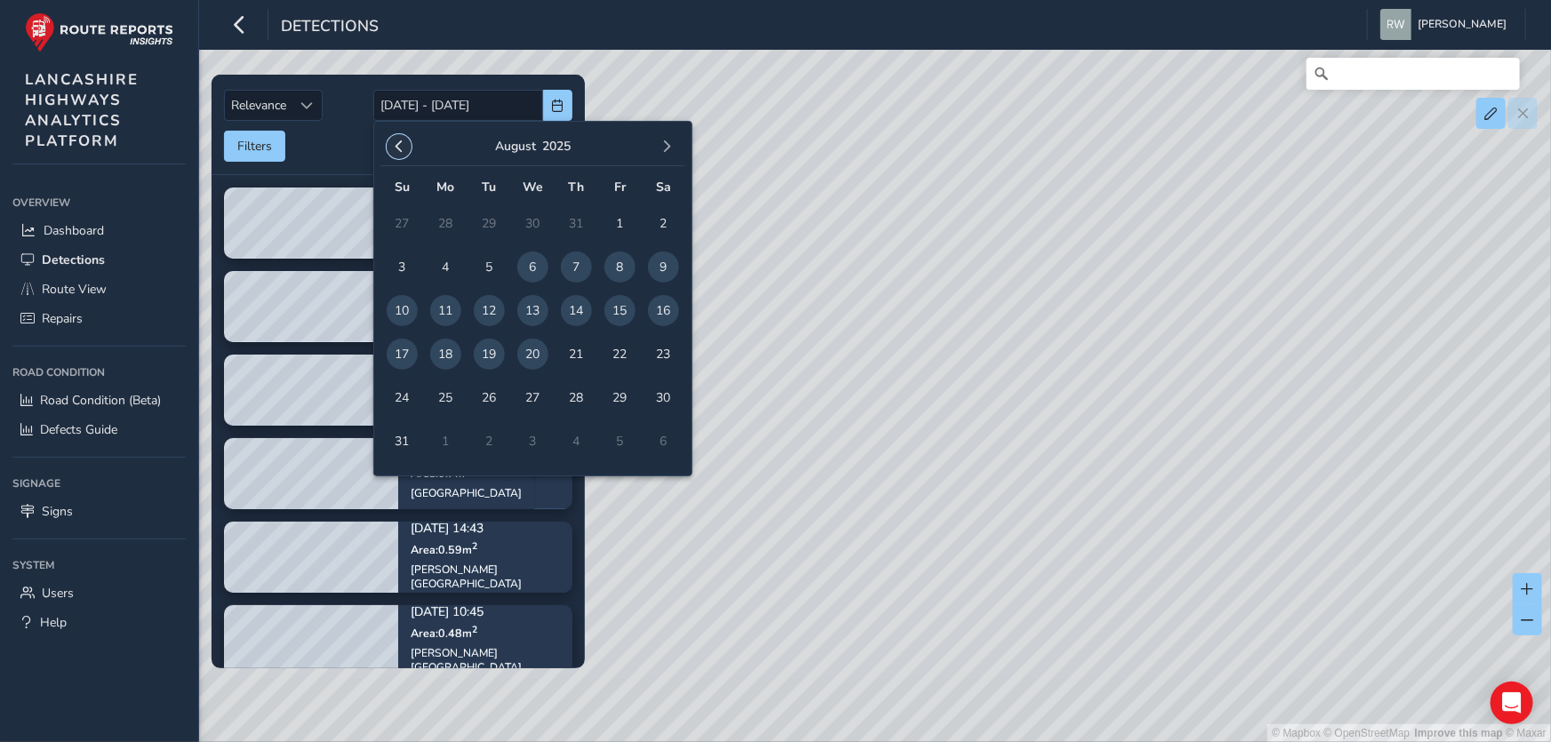
click at [399, 150] on span "button" at bounding box center [399, 146] width 12 height 12
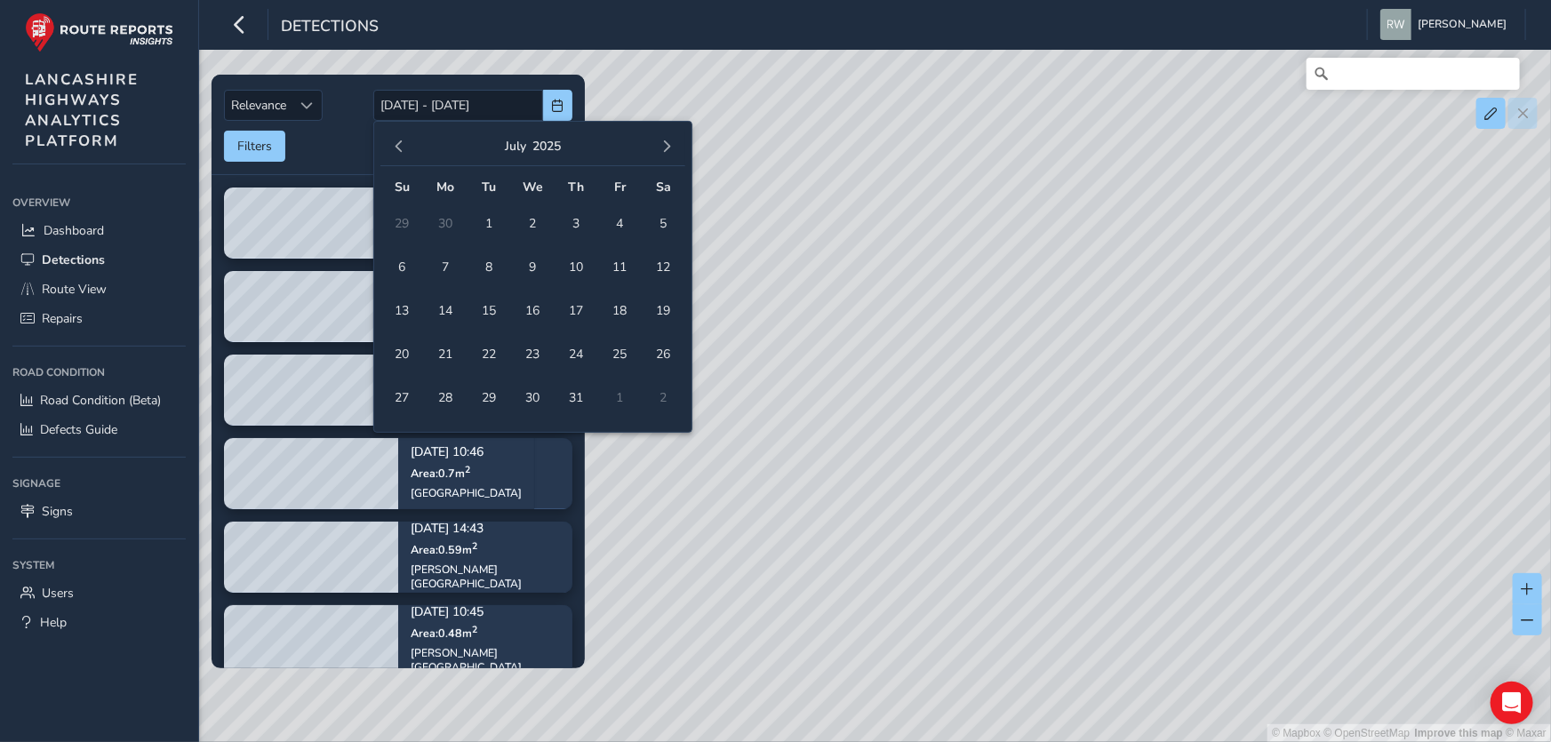
click at [399, 150] on span "button" at bounding box center [399, 146] width 12 height 12
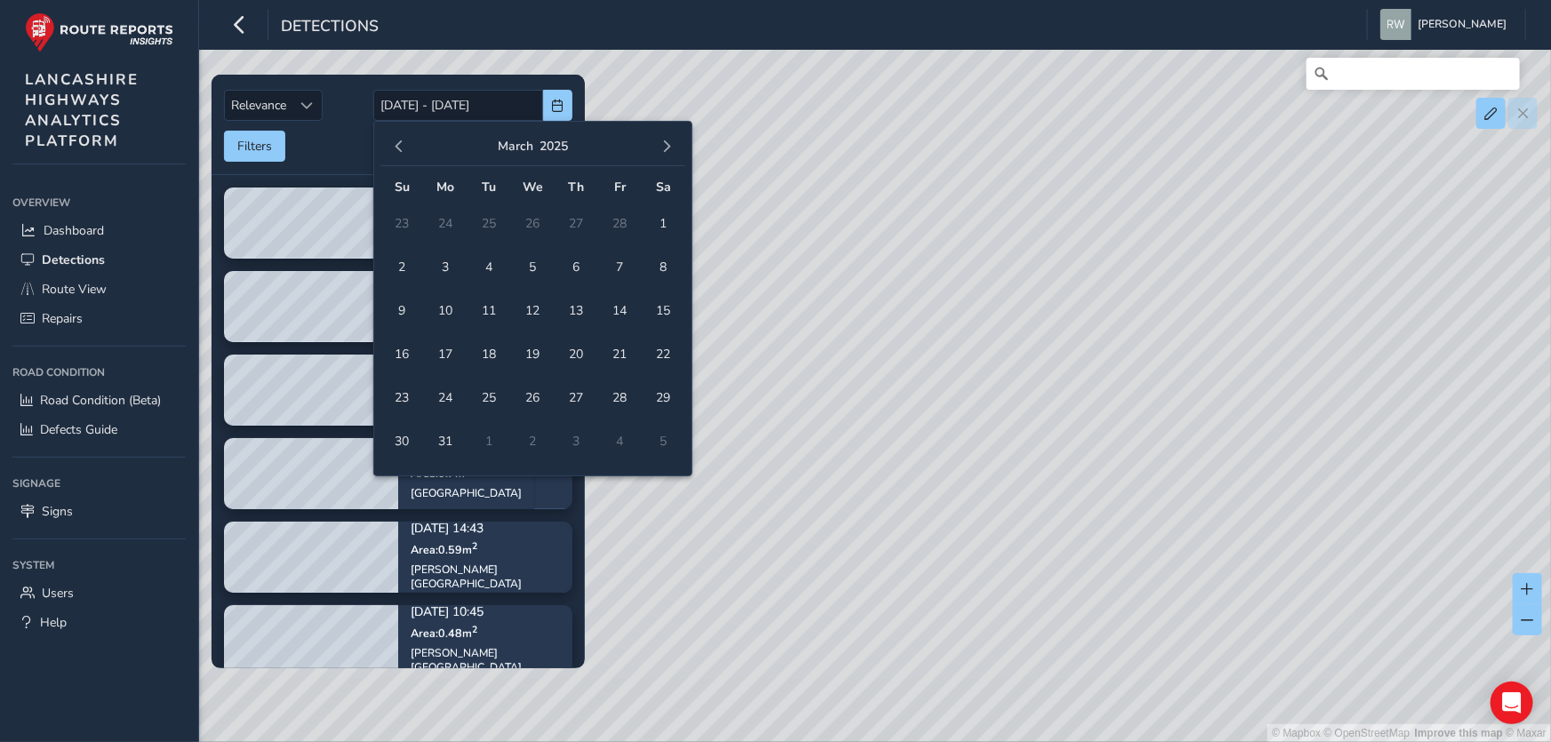
click at [399, 150] on span "button" at bounding box center [399, 146] width 12 height 12
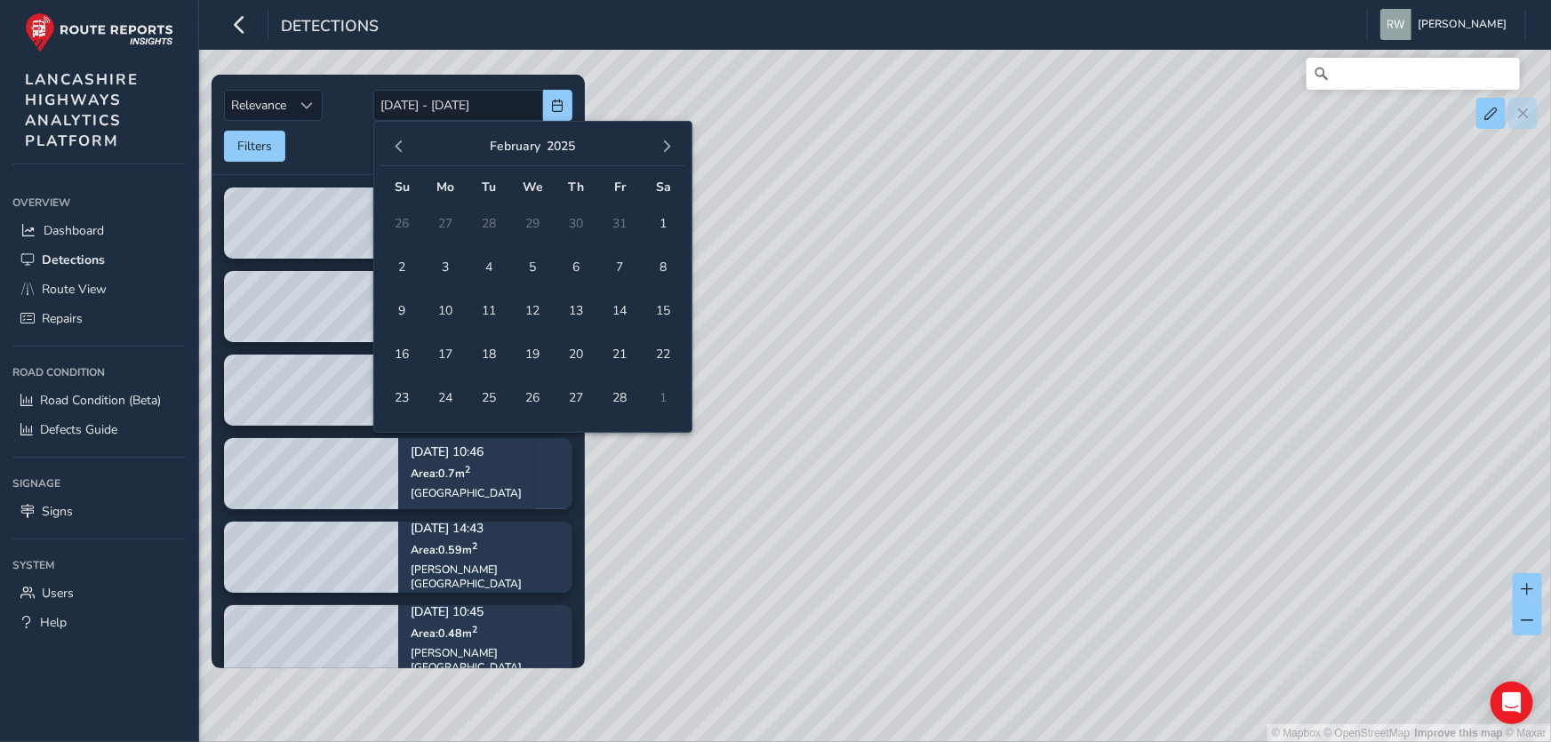
click at [399, 150] on span "button" at bounding box center [399, 146] width 12 height 12
click at [580, 307] on span "14" at bounding box center [576, 310] width 31 height 31
type input "[DATE]"
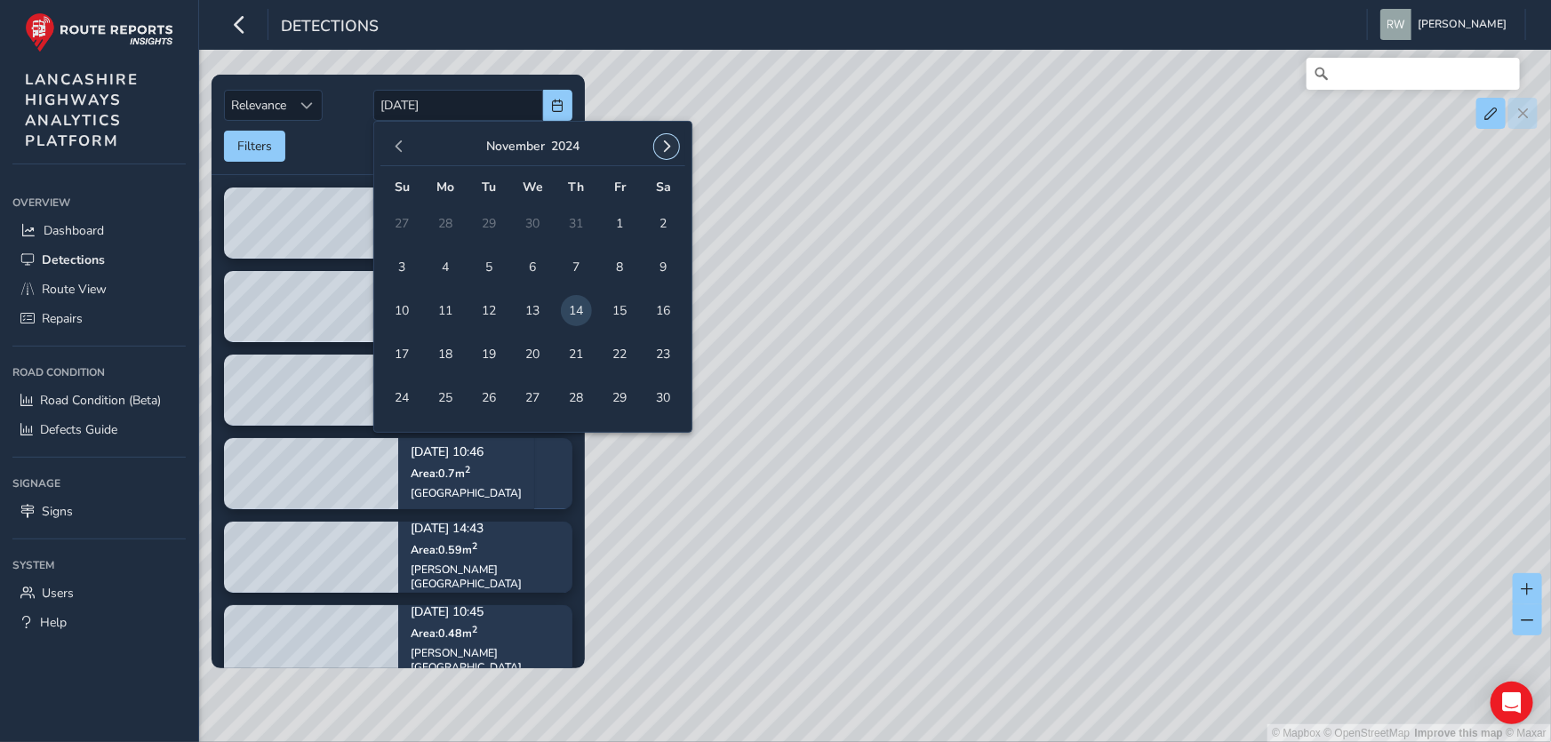
click at [667, 141] on span "button" at bounding box center [667, 146] width 12 height 12
click at [533, 307] on span "18" at bounding box center [532, 310] width 31 height 31
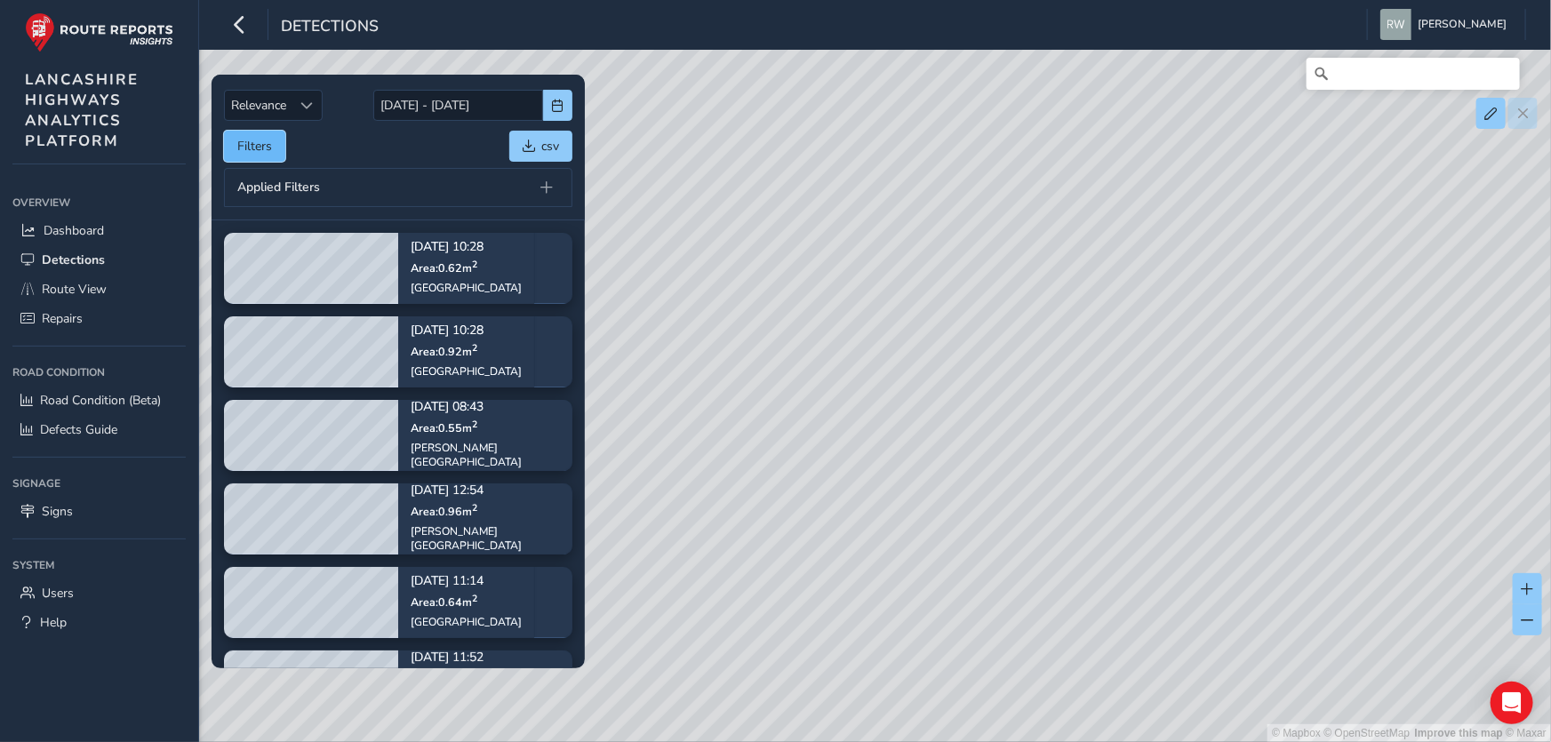
click at [249, 145] on button "Filters" at bounding box center [254, 146] width 61 height 31
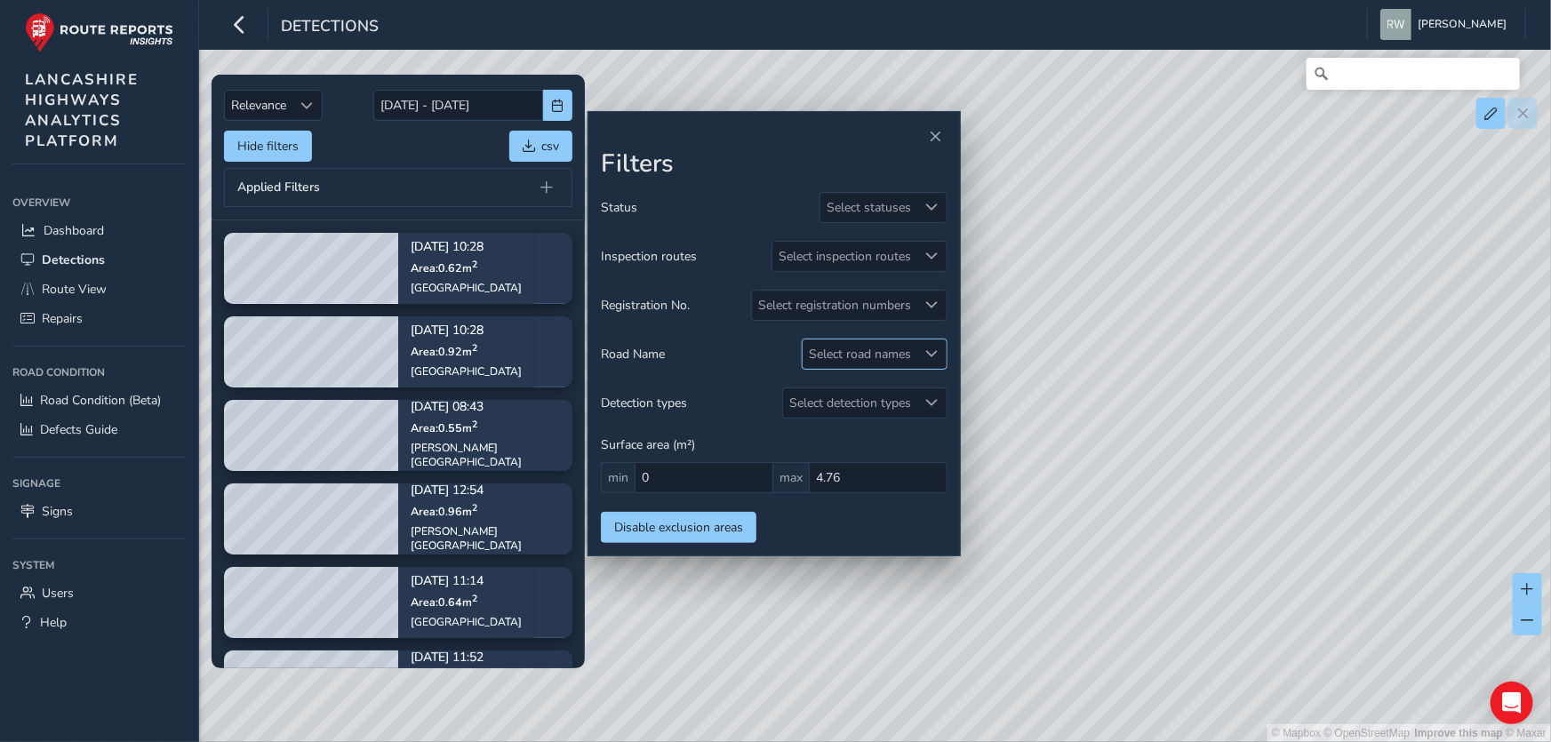
click at [853, 348] on div "Select road names" at bounding box center [860, 354] width 115 height 29
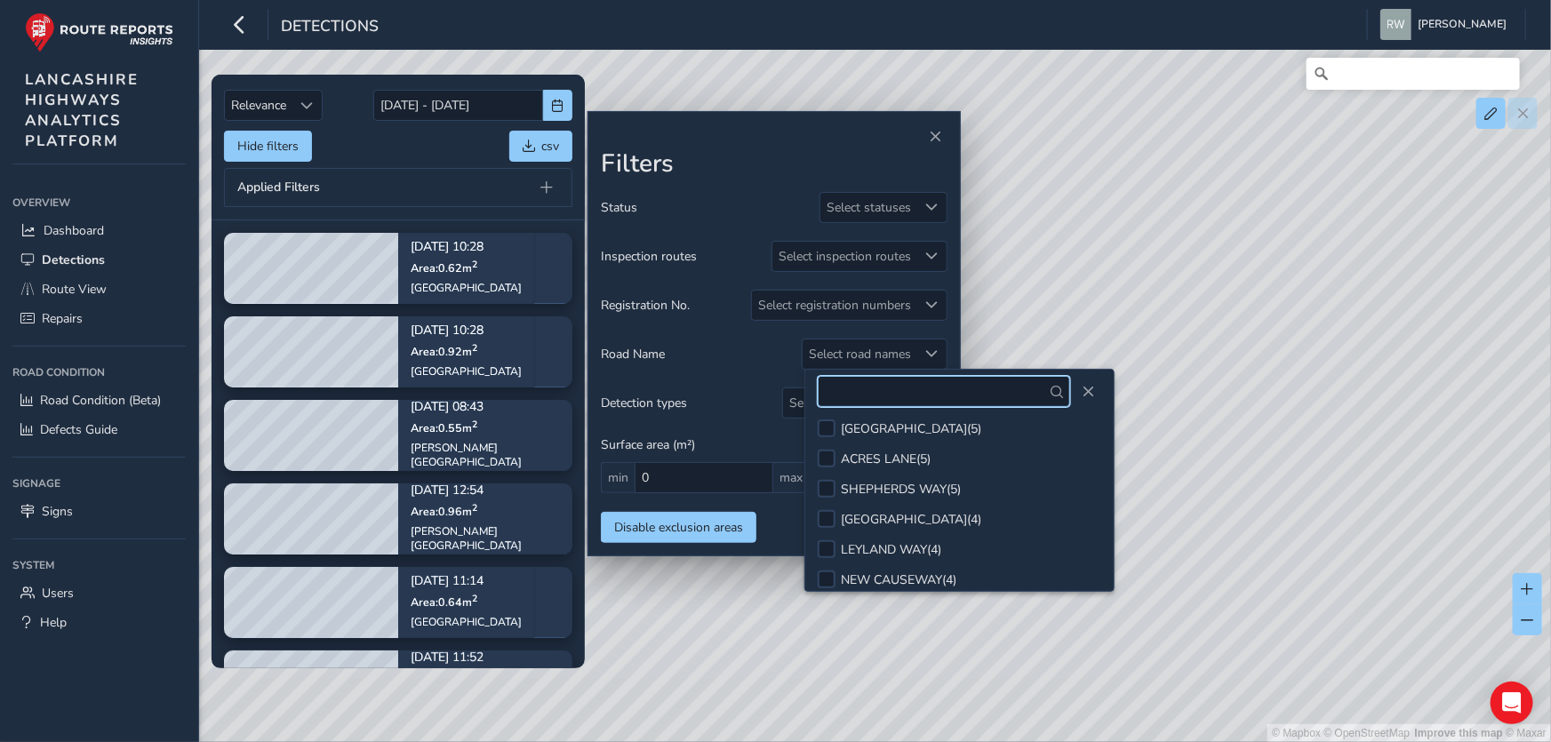
scroll to position [840, 0]
click at [957, 393] on input "text" at bounding box center [944, 391] width 252 height 31
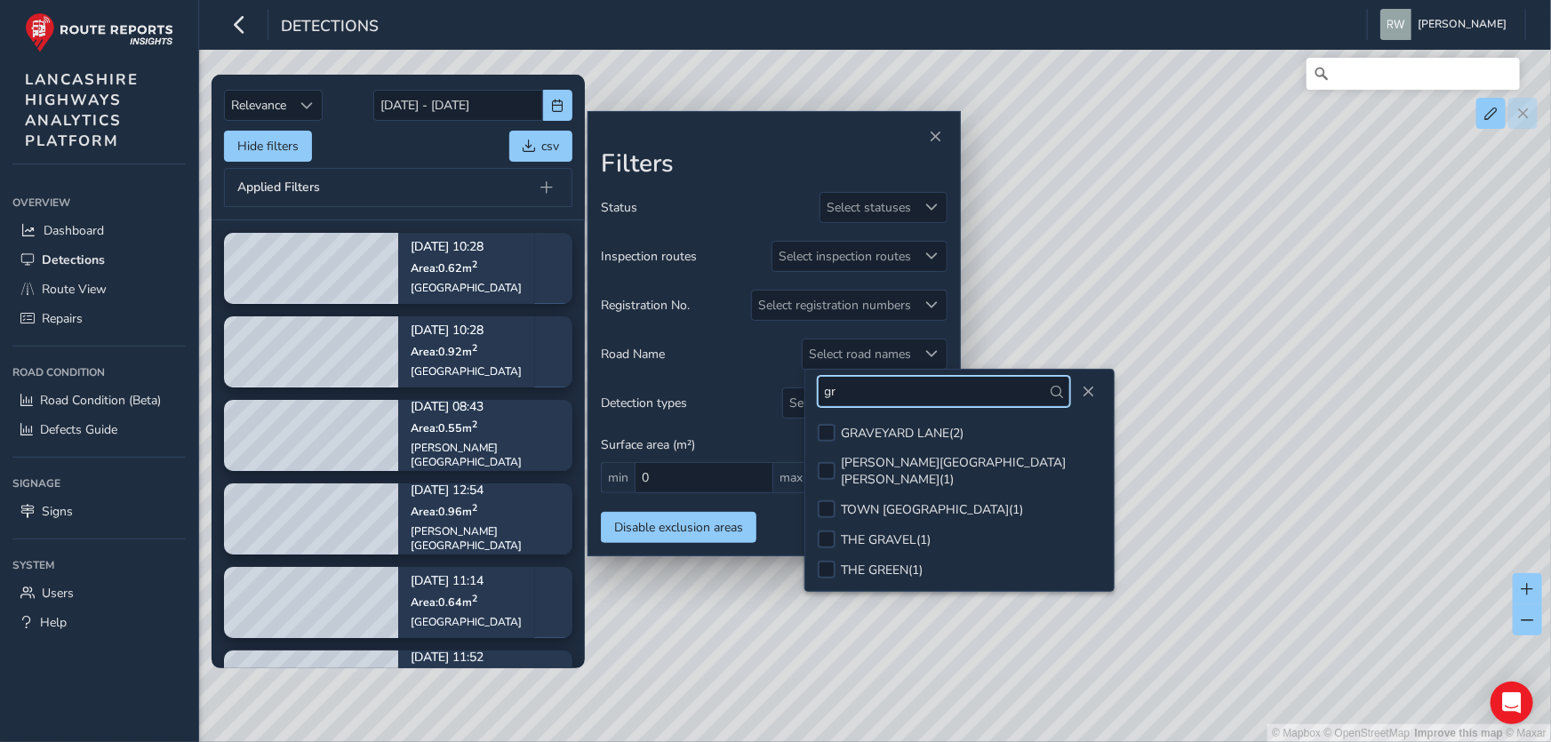
scroll to position [0, 0]
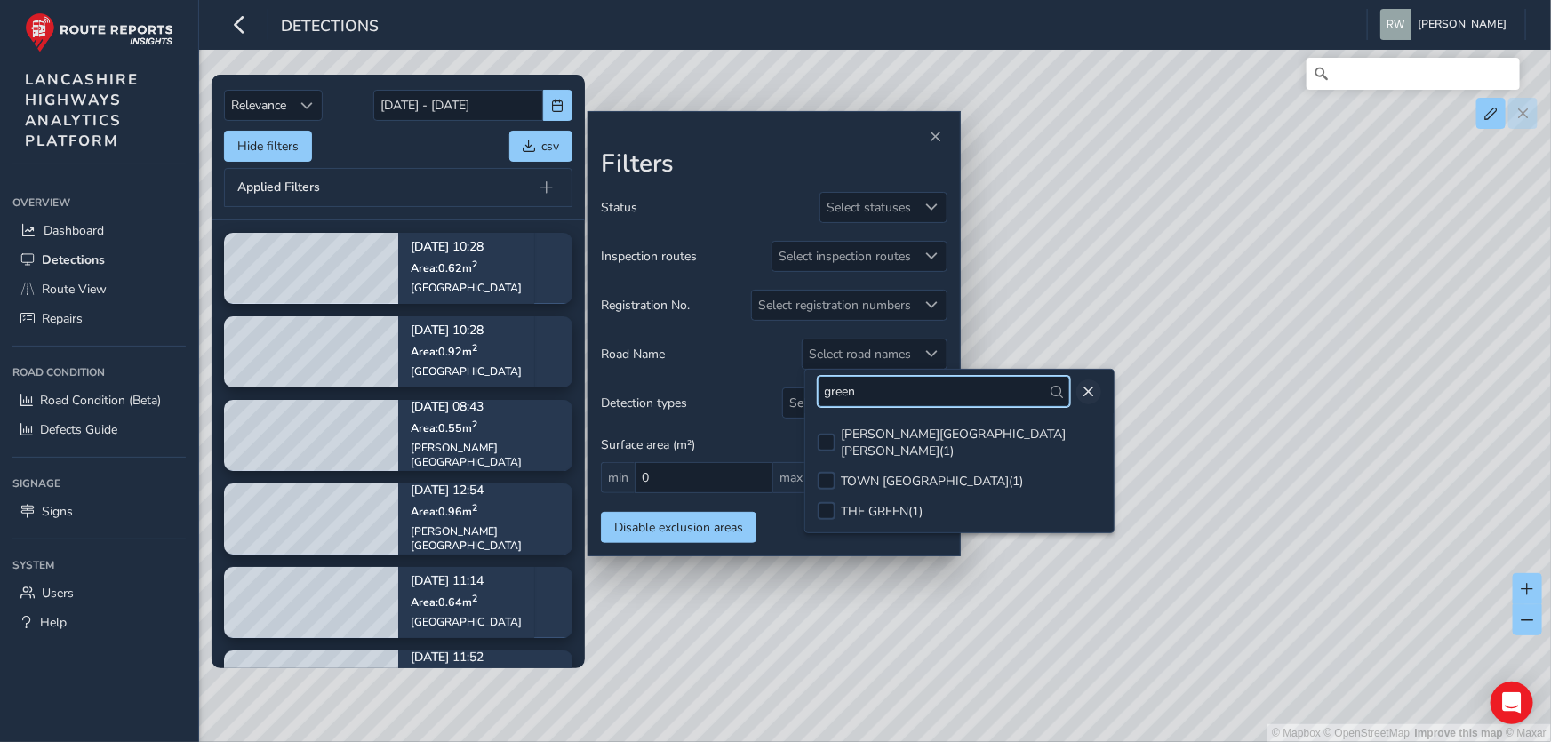
type input "green"
click at [1083, 390] on span "Close" at bounding box center [1089, 392] width 12 height 12
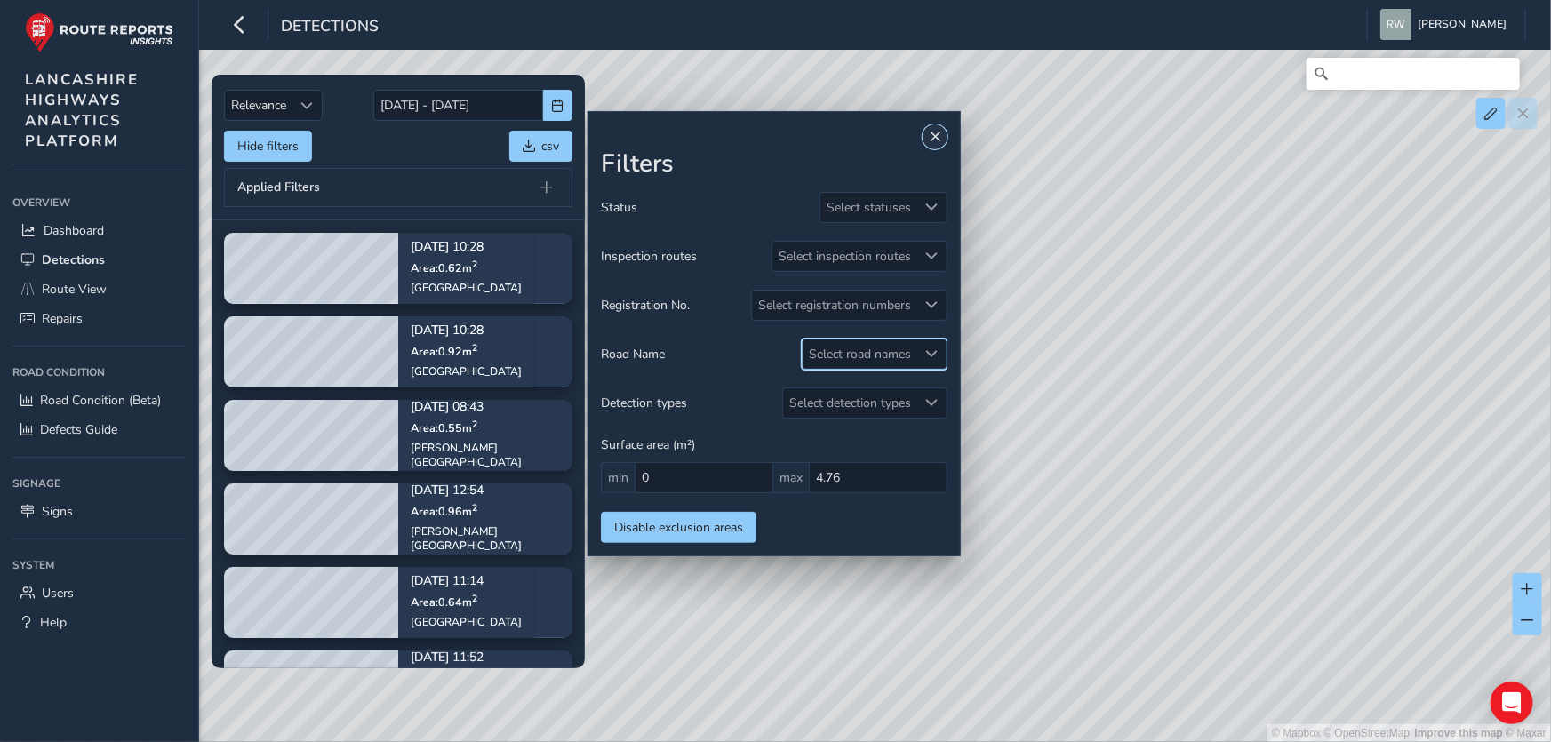
click at [933, 136] on span "Close" at bounding box center [935, 137] width 12 height 12
